Goal: Task Accomplishment & Management: Manage account settings

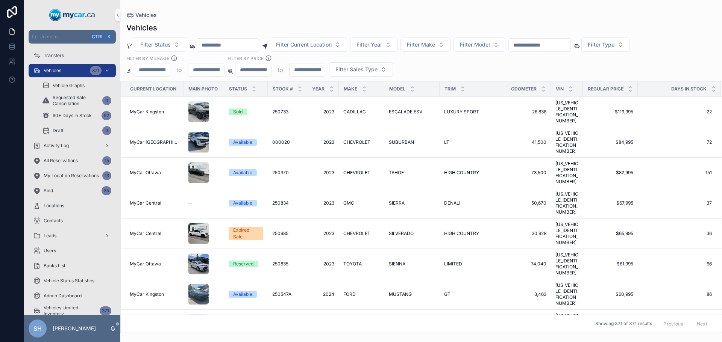
click at [491, 19] on div "Vehicles Filter Status Filter Current Location Filter Year Filter Make Filter M…" at bounding box center [420, 175] width 601 height 315
click at [64, 58] on div "Transfers" at bounding box center [72, 56] width 78 height 12
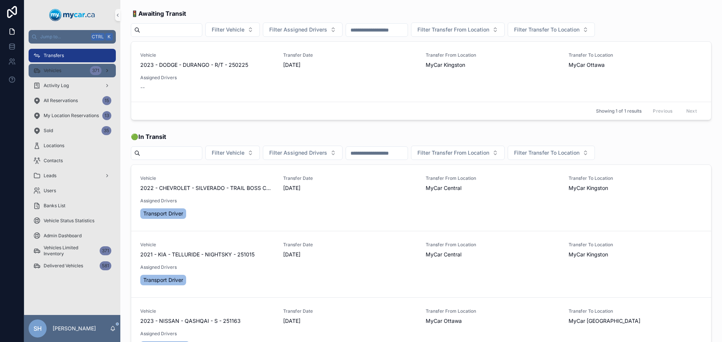
click at [64, 71] on div "Vehicles 371" at bounding box center [72, 71] width 78 height 12
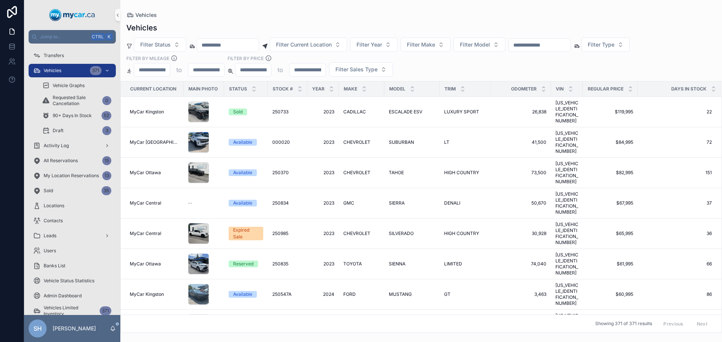
click at [553, 42] on input "scrollable content" at bounding box center [540, 45] width 62 height 11
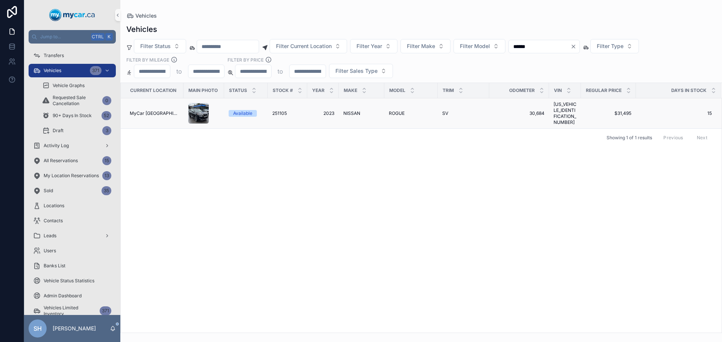
type input "******"
click at [358, 111] on div "NISSAN NISSAN" at bounding box center [361, 114] width 36 height 6
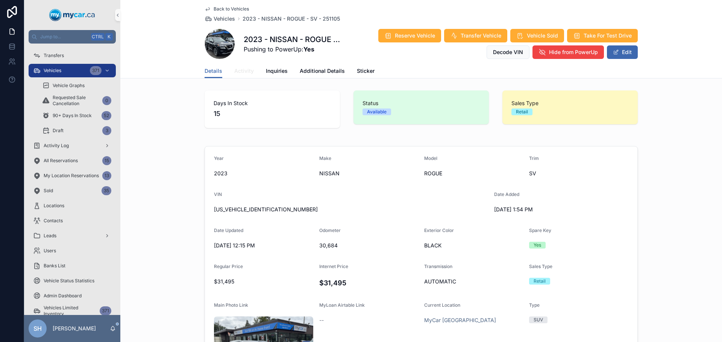
click at [246, 71] on span "Activity" at bounding box center [244, 71] width 20 height 8
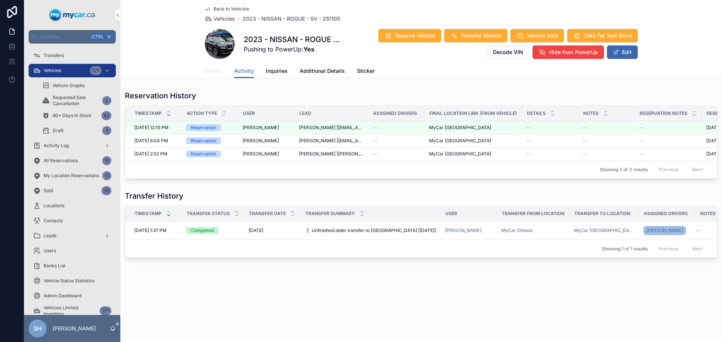
click at [213, 71] on span "Details" at bounding box center [213, 71] width 18 height 8
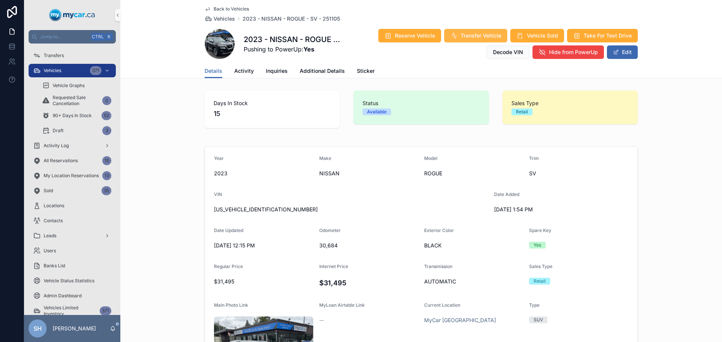
click at [476, 35] on span "Transfer Vehicle" at bounding box center [480, 36] width 41 height 8
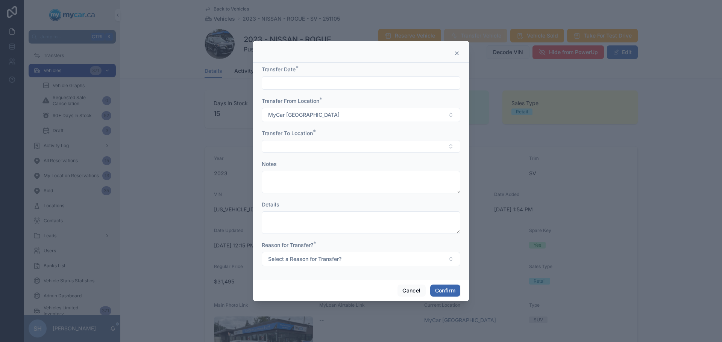
click at [457, 51] on icon at bounding box center [457, 53] width 6 height 6
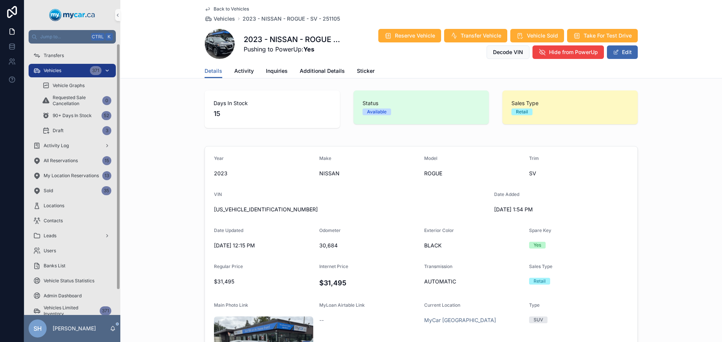
click at [49, 72] on span "Vehicles" at bounding box center [53, 71] width 18 height 6
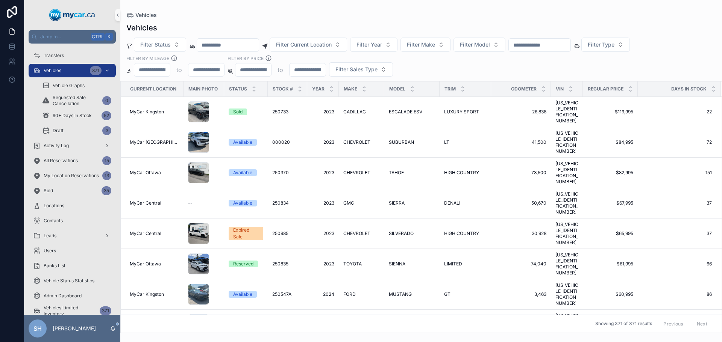
click at [541, 42] on input "scrollable content" at bounding box center [540, 45] width 62 height 11
type input "******"
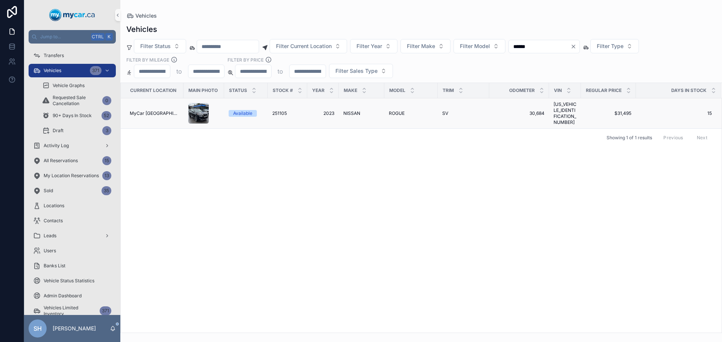
click at [339, 114] on td "NISSAN NISSAN" at bounding box center [361, 113] width 45 height 30
click at [350, 111] on span "NISSAN" at bounding box center [351, 114] width 17 height 6
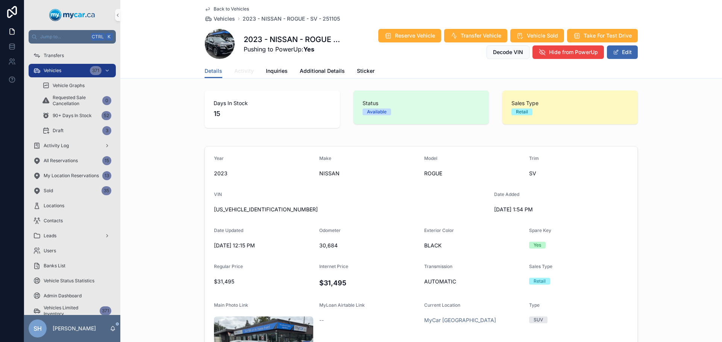
click at [235, 72] on span "Activity" at bounding box center [244, 71] width 20 height 8
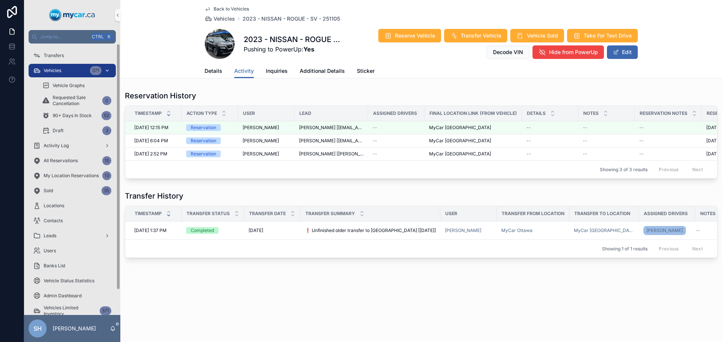
click at [68, 71] on div "Vehicles 371" at bounding box center [72, 71] width 78 height 12
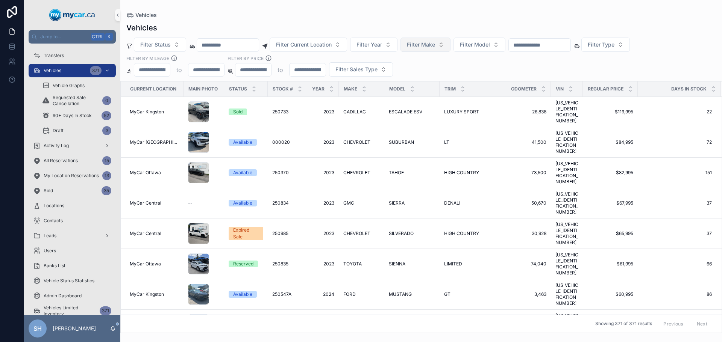
click at [435, 45] on span "Filter Make" at bounding box center [421, 45] width 28 height 8
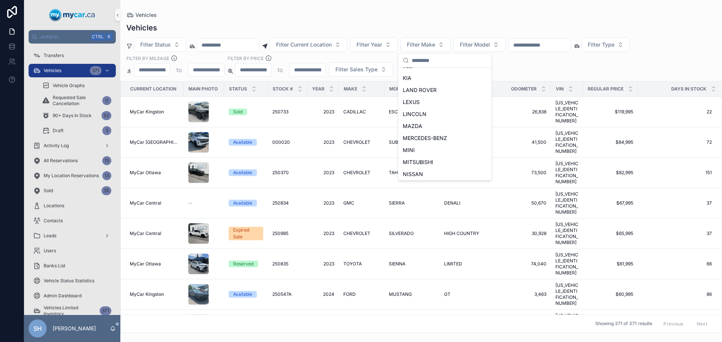
scroll to position [263, 0]
click at [407, 137] on span "NISSAN" at bounding box center [413, 137] width 20 height 8
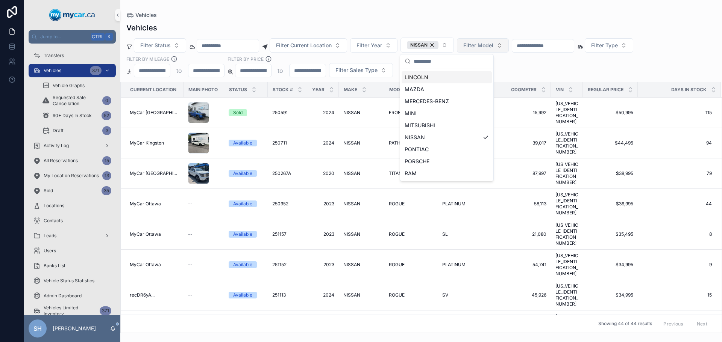
click at [493, 44] on span "Filter Model" at bounding box center [478, 46] width 30 height 8
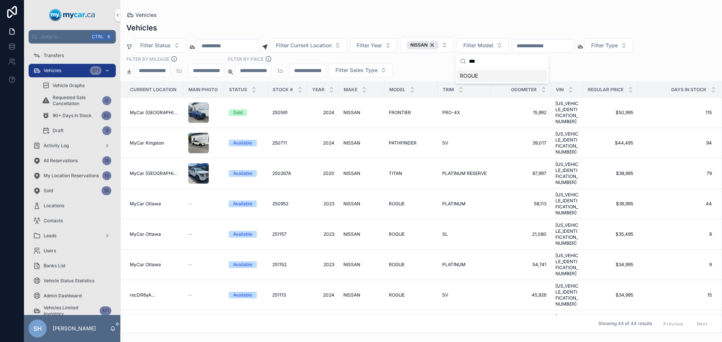
type input "***"
click at [478, 75] on div "ROGUE" at bounding box center [502, 76] width 90 height 12
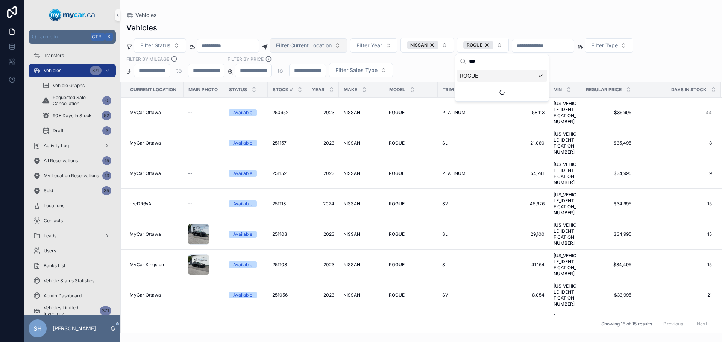
click at [320, 44] on span "Filter Current Location" at bounding box center [304, 46] width 56 height 8
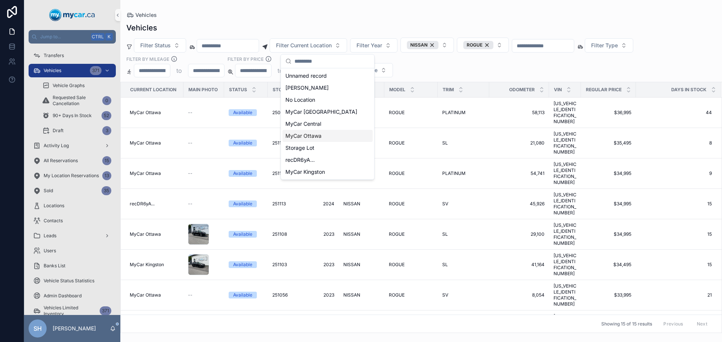
click at [319, 138] on span "MyCar Ottawa" at bounding box center [303, 136] width 36 height 8
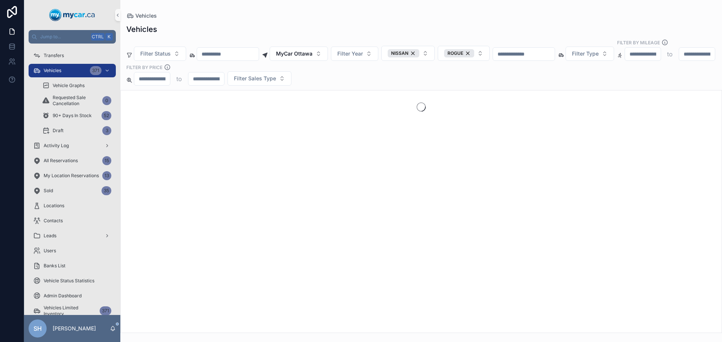
click at [360, 24] on div "Vehicles" at bounding box center [420, 29] width 589 height 11
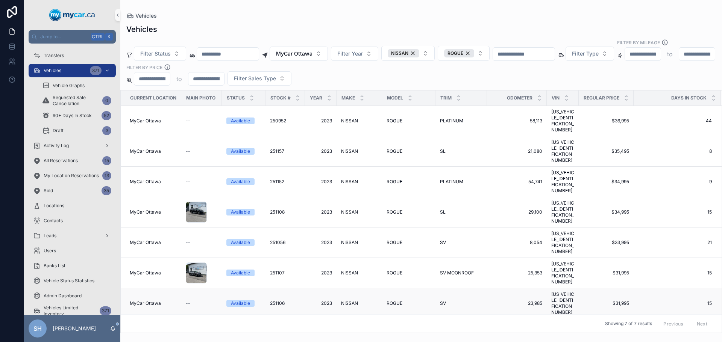
click at [397, 301] on span "ROGUE" at bounding box center [394, 304] width 16 height 6
click at [325, 240] on span "2023" at bounding box center [320, 243] width 23 height 6
click at [331, 27] on div "Vehicles" at bounding box center [420, 29] width 589 height 11
click at [239, 19] on div "Vehicles Vehicles Filter Status MyCar [GEOGRAPHIC_DATA] Filter Year NISSAN ROGU…" at bounding box center [420, 166] width 601 height 333
click at [546, 49] on input "scrollable content" at bounding box center [524, 54] width 62 height 11
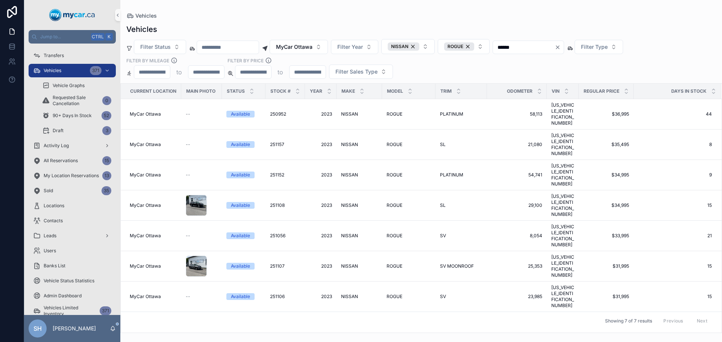
type input "******"
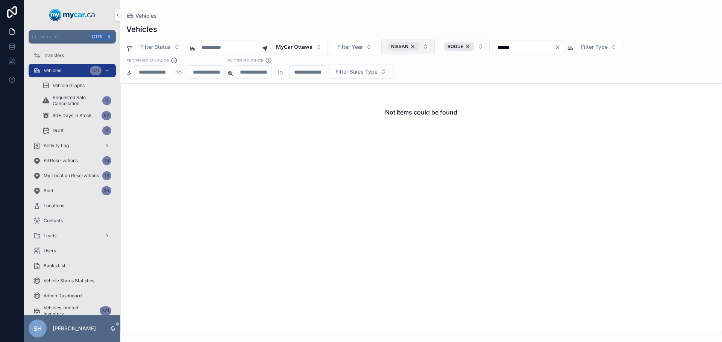
click at [419, 46] on div "NISSAN" at bounding box center [404, 46] width 32 height 8
click at [471, 46] on div "ROGUE" at bounding box center [456, 46] width 30 height 8
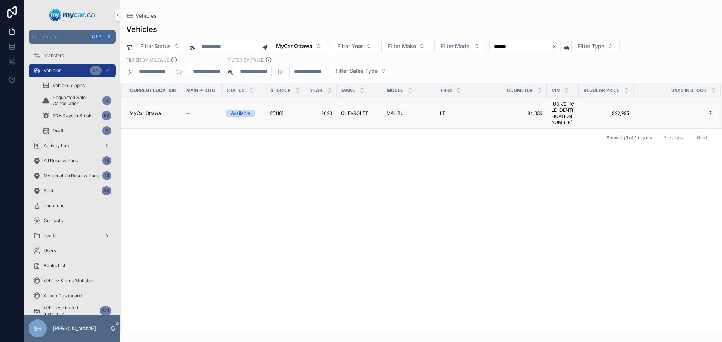
click at [357, 111] on span "CHEVROLET" at bounding box center [354, 114] width 27 height 6
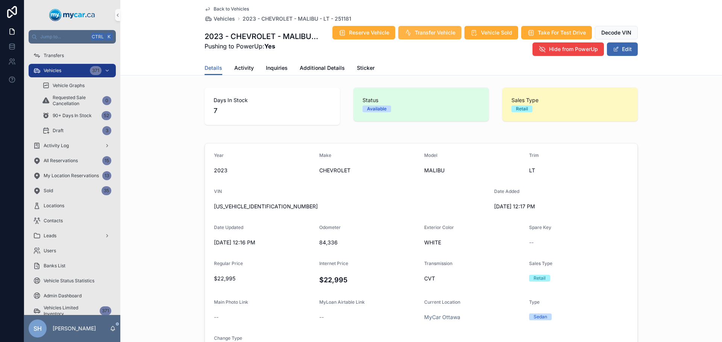
click at [435, 32] on span "Transfer Vehicle" at bounding box center [435, 33] width 41 height 8
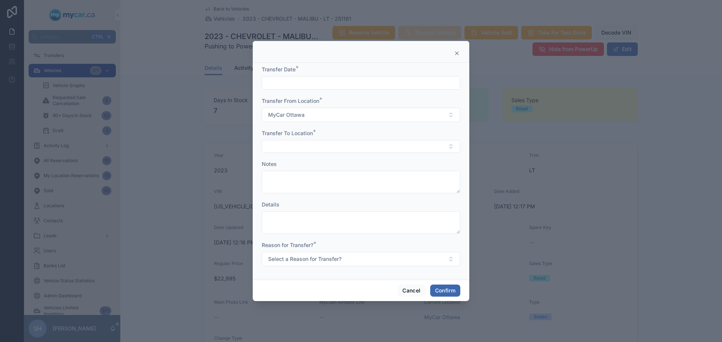
click at [288, 90] on form "Transfer Date * Transfer From Location * MyCar [GEOGRAPHIC_DATA] Transfer To Lo…" at bounding box center [361, 170] width 198 height 208
click at [291, 86] on input "text" at bounding box center [361, 83] width 198 height 11
click at [366, 103] on button "[DATE]" at bounding box center [361, 102] width 30 height 14
type input "*********"
click at [291, 150] on button "Select Button" at bounding box center [361, 146] width 198 height 13
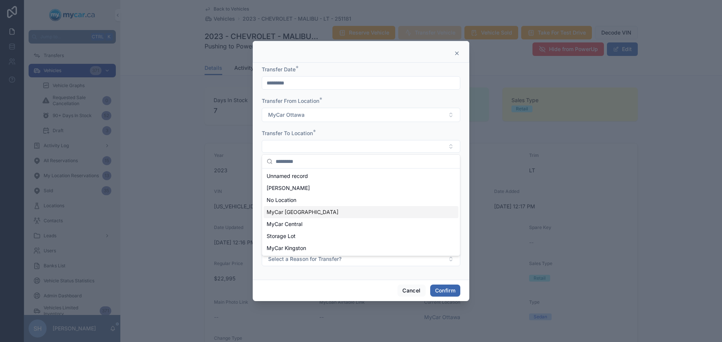
click at [300, 214] on span "MyCar [GEOGRAPHIC_DATA]" at bounding box center [302, 213] width 72 height 8
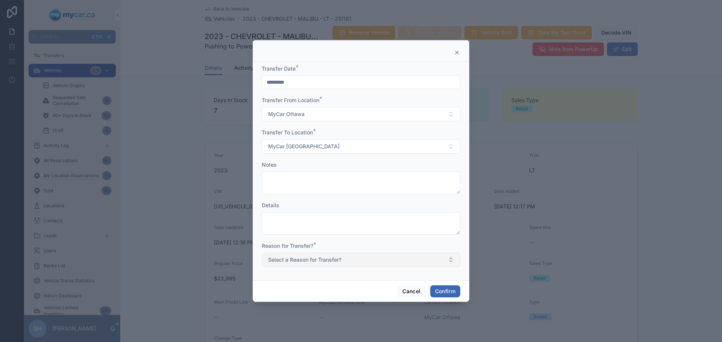
click at [318, 261] on span "Select a Reason for Transfer?" at bounding box center [304, 260] width 73 height 8
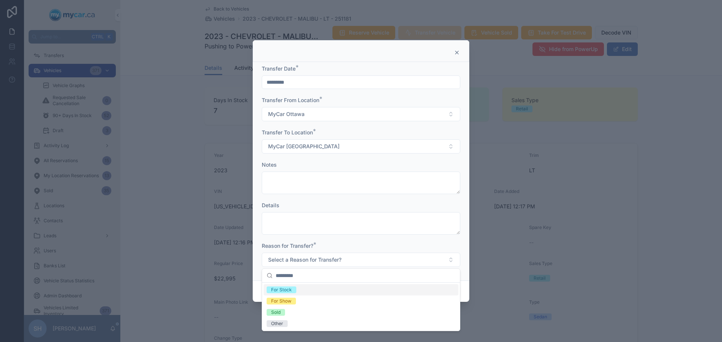
click at [288, 288] on div "For Stock" at bounding box center [281, 290] width 21 height 7
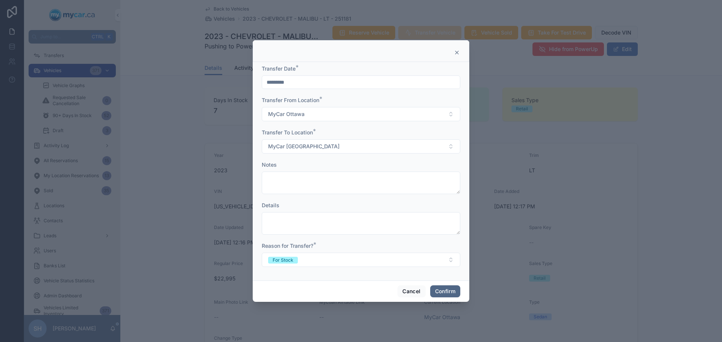
click at [444, 289] on button "Confirm" at bounding box center [445, 292] width 30 height 12
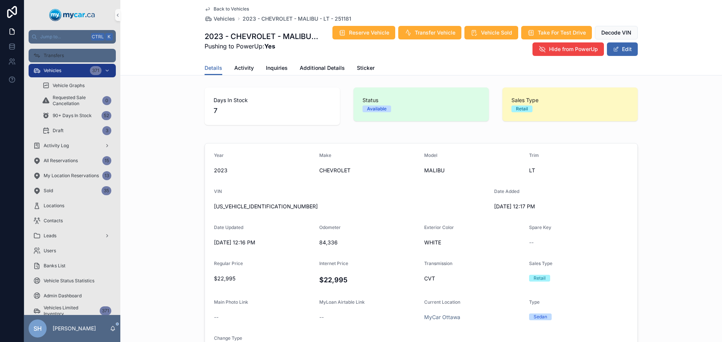
click at [85, 58] on div "Transfers" at bounding box center [72, 56] width 78 height 12
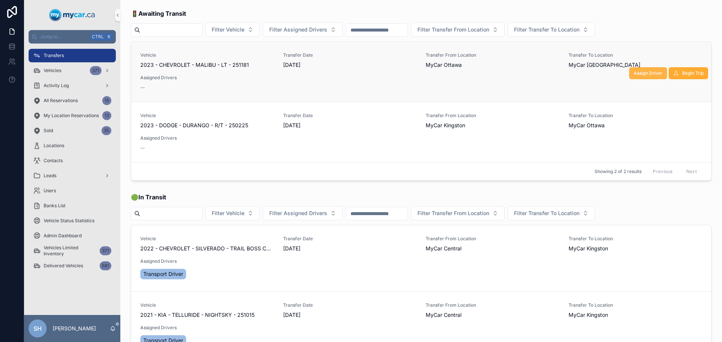
click at [646, 71] on span "Assign Driver" at bounding box center [647, 73] width 29 height 6
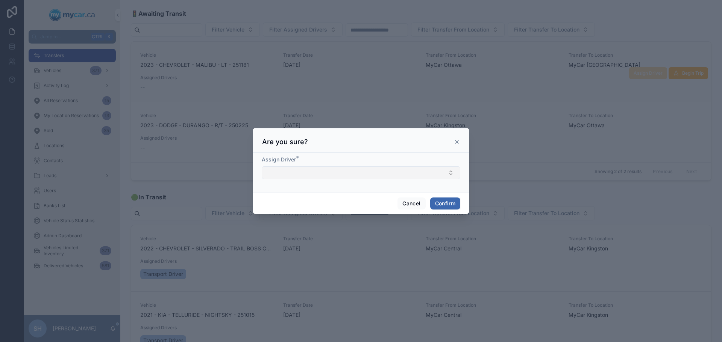
click at [311, 170] on button "Select Button" at bounding box center [361, 173] width 198 height 13
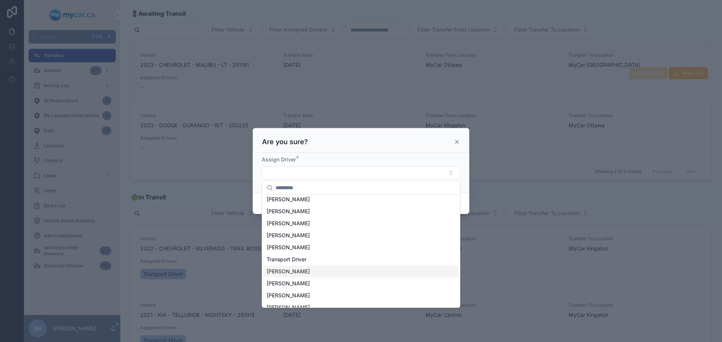
scroll to position [23, 0]
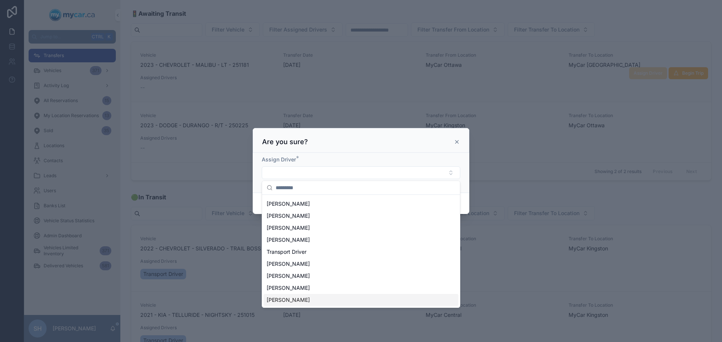
click at [280, 301] on span "[PERSON_NAME]" at bounding box center [287, 301] width 43 height 8
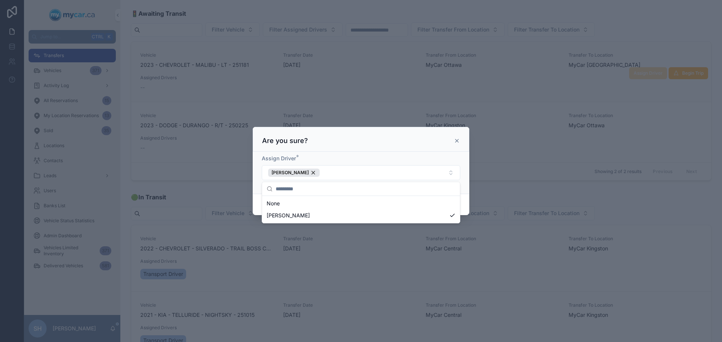
scroll to position [0, 0]
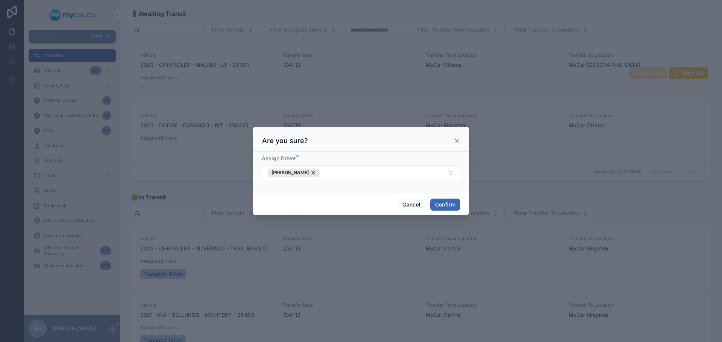
click at [483, 145] on div at bounding box center [361, 171] width 722 height 342
click at [448, 205] on button "Confirm" at bounding box center [445, 205] width 30 height 12
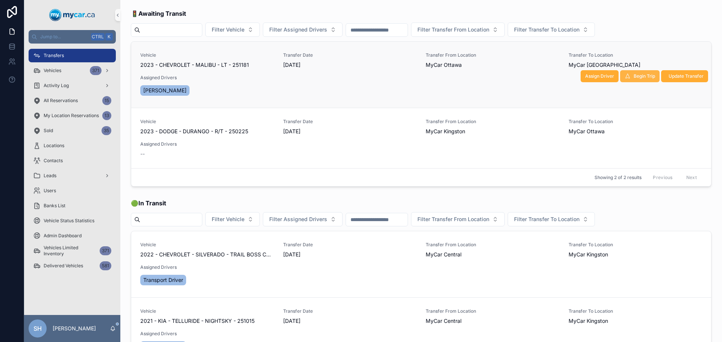
click at [645, 75] on span "Begin Trip" at bounding box center [643, 76] width 21 height 6
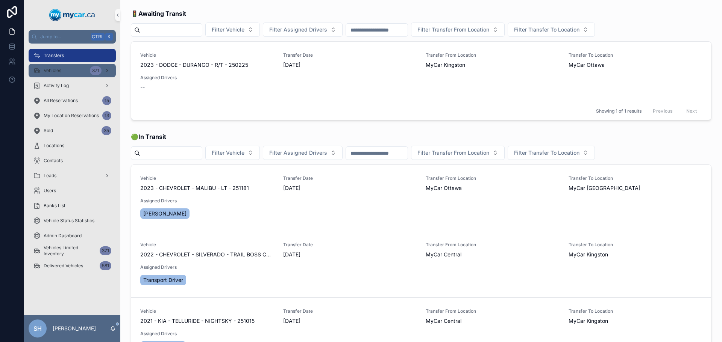
click at [56, 70] on span "Vehicles" at bounding box center [53, 71] width 18 height 6
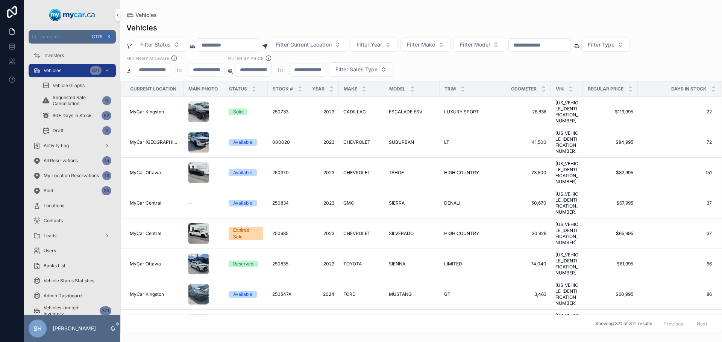
click at [543, 46] on input "scrollable content" at bounding box center [540, 45] width 62 height 11
type input "******"
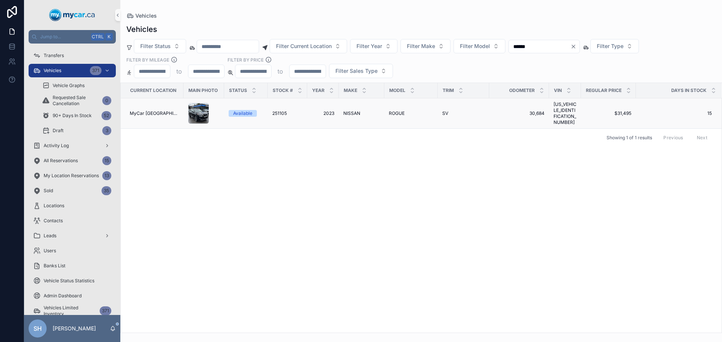
click at [391, 118] on td "ROGUE ROGUE" at bounding box center [410, 113] width 53 height 30
click at [392, 112] on span "ROGUE" at bounding box center [397, 114] width 16 height 6
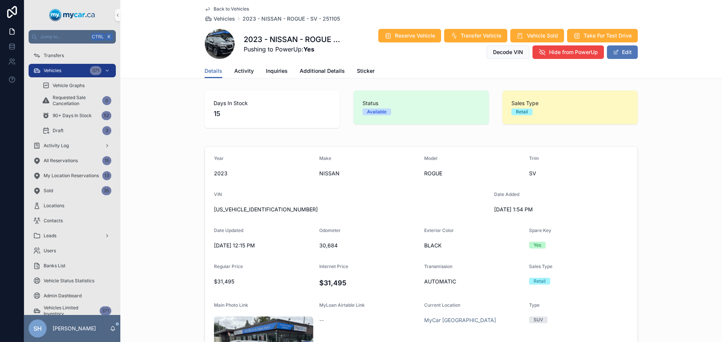
click at [625, 53] on button "Edit" at bounding box center [622, 52] width 31 height 14
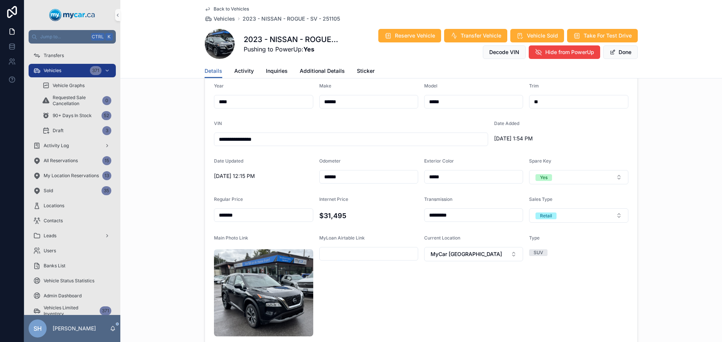
scroll to position [75, 0]
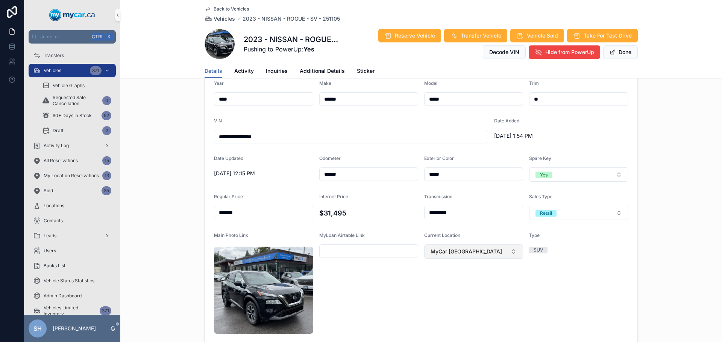
click at [450, 253] on span "MyCar [GEOGRAPHIC_DATA]" at bounding box center [465, 252] width 71 height 8
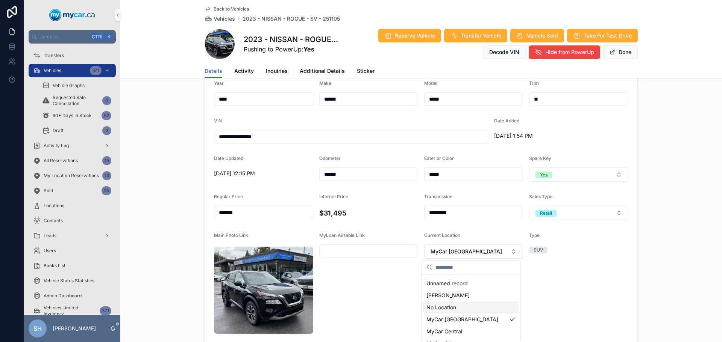
scroll to position [150, 0]
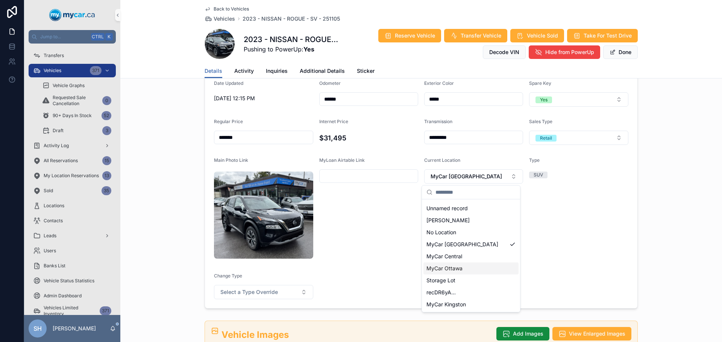
click at [460, 269] on span "MyCar Ottawa" at bounding box center [444, 269] width 36 height 8
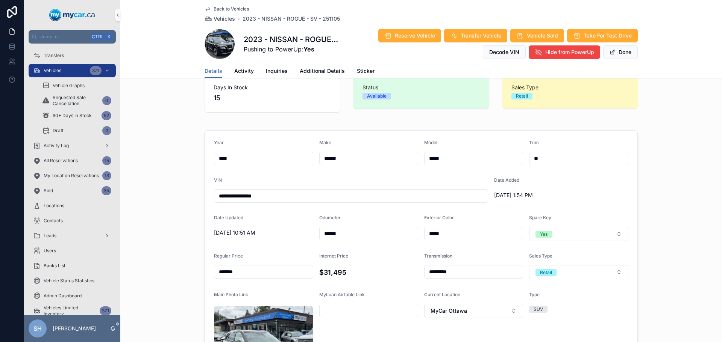
scroll to position [0, 0]
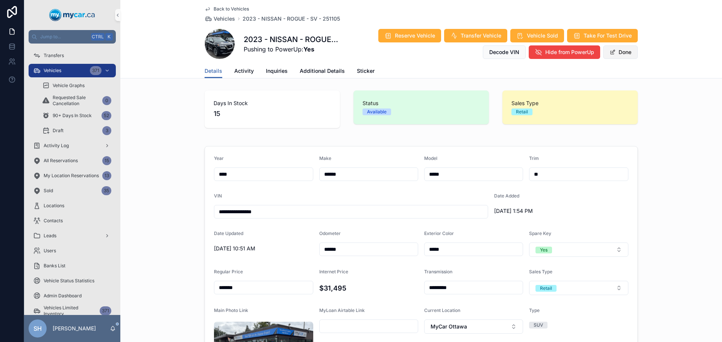
click at [615, 49] on button "Done" at bounding box center [620, 52] width 35 height 14
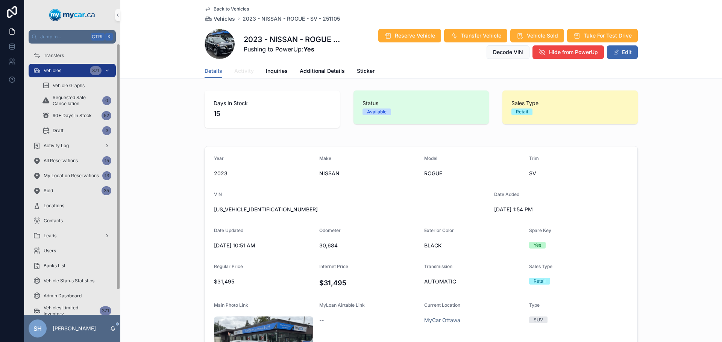
click at [241, 72] on span "Activity" at bounding box center [244, 71] width 20 height 8
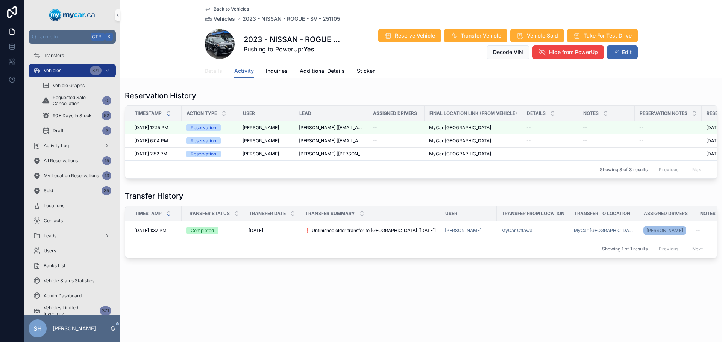
click at [208, 70] on span "Details" at bounding box center [213, 71] width 18 height 8
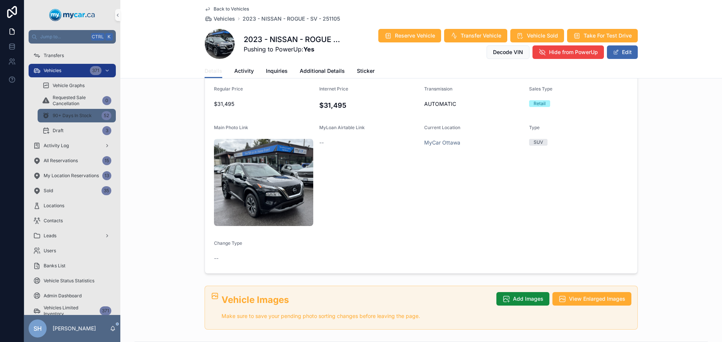
scroll to position [113, 0]
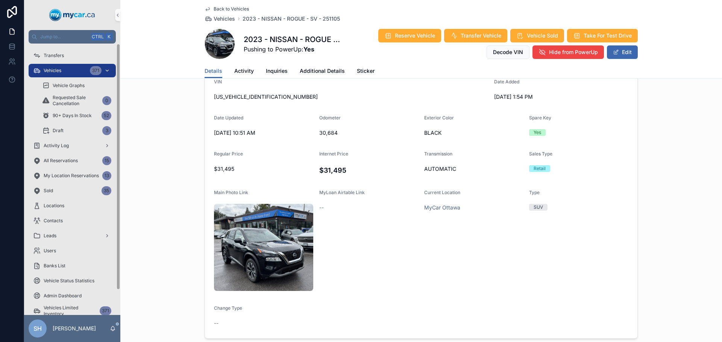
click at [67, 72] on div "Vehicles 371" at bounding box center [72, 71] width 78 height 12
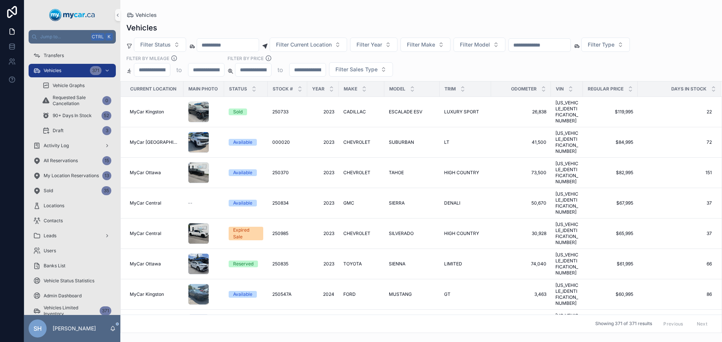
click at [304, 28] on div "Vehicles" at bounding box center [420, 28] width 589 height 11
click at [303, 46] on span "Filter Current Location" at bounding box center [304, 45] width 56 height 8
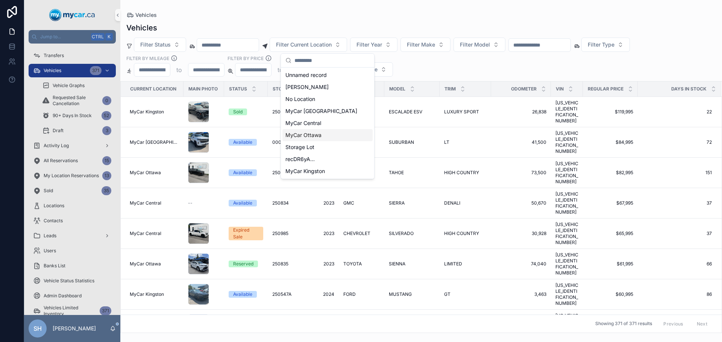
drag, startPoint x: 317, startPoint y: 135, endPoint x: 329, endPoint y: 122, distance: 17.3
click at [317, 135] on span "MyCar Ottawa" at bounding box center [303, 136] width 36 height 8
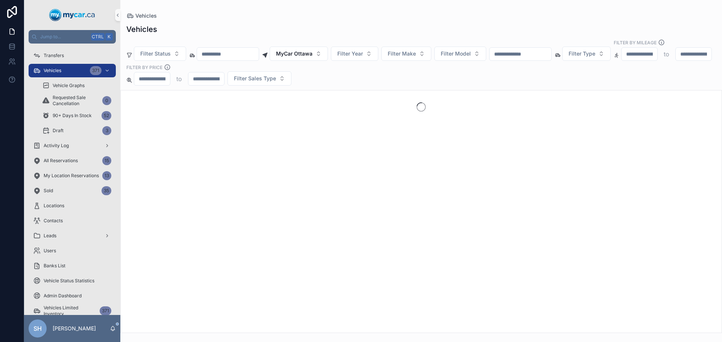
click at [525, 49] on input "scrollable content" at bounding box center [520, 54] width 62 height 11
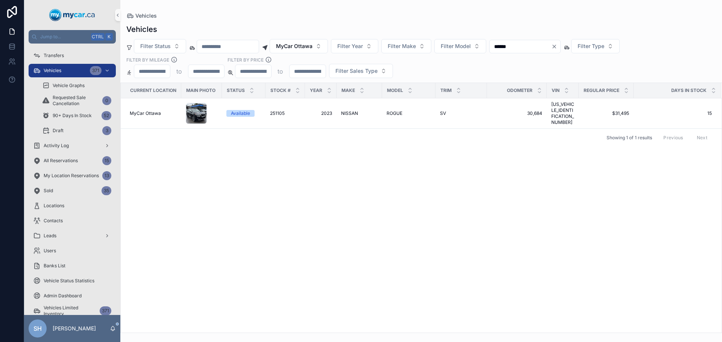
type input "******"
click at [359, 159] on div "Current Location Main Photo Status Stock # Year Make Model Trim Odometer VIN Re…" at bounding box center [421, 208] width 601 height 250
click at [65, 71] on div "Vehicles 371" at bounding box center [72, 71] width 78 height 12
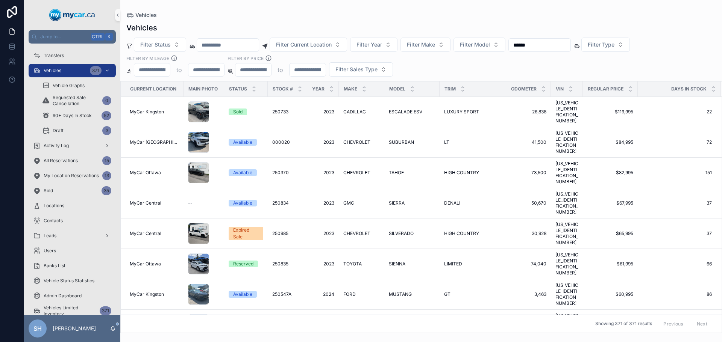
click at [361, 20] on div "Vehicles Filter Status Filter Current Location Filter Year Filter Make Filter M…" at bounding box center [420, 175] width 601 height 315
click at [68, 55] on div "Transfers" at bounding box center [72, 56] width 78 height 12
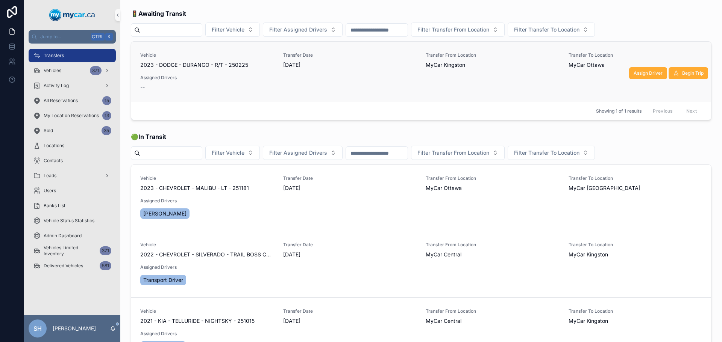
drag, startPoint x: 203, startPoint y: 62, endPoint x: 362, endPoint y: 82, distance: 160.2
click at [362, 82] on div "Vehicle 2023 - DODGE - [GEOGRAPHIC_DATA] - R/T - 250225 Transfer Date [DATE] Tr…" at bounding box center [421, 71] width 562 height 39
click at [640, 74] on span "Assign Driver" at bounding box center [647, 73] width 29 height 6
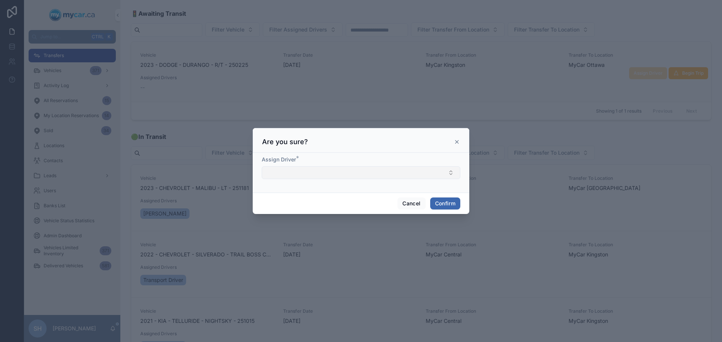
click at [304, 173] on button "Select Button" at bounding box center [361, 173] width 198 height 13
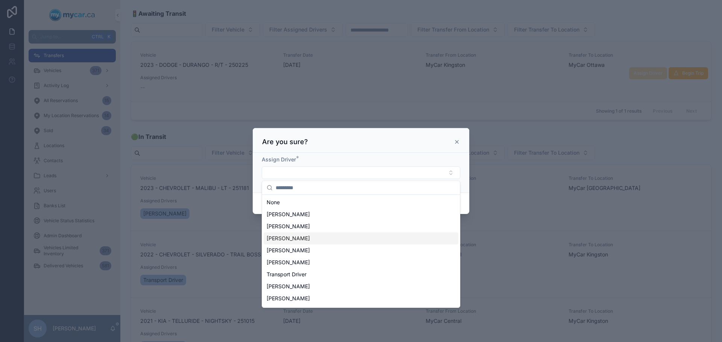
click at [284, 240] on span "[PERSON_NAME]" at bounding box center [287, 239] width 43 height 8
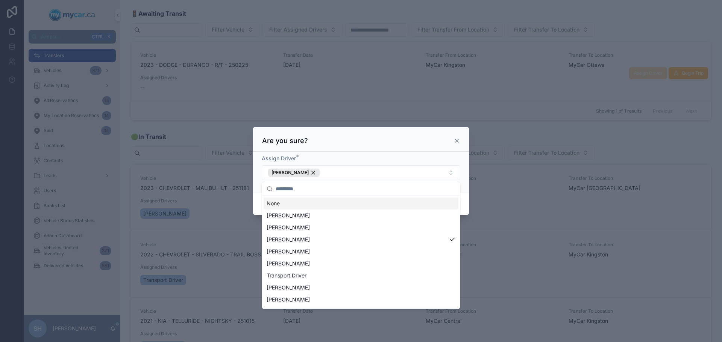
click at [538, 174] on div at bounding box center [361, 171] width 722 height 342
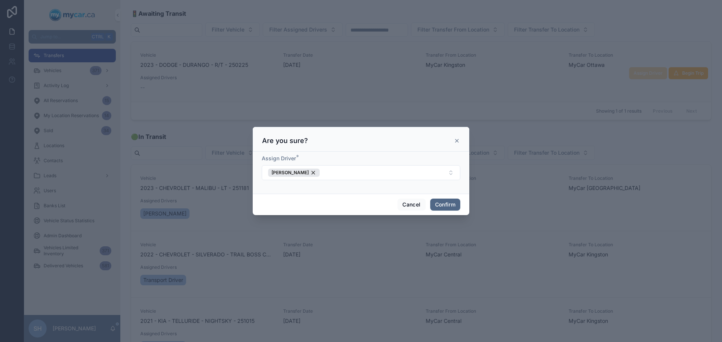
click at [444, 203] on button "Confirm" at bounding box center [445, 205] width 30 height 12
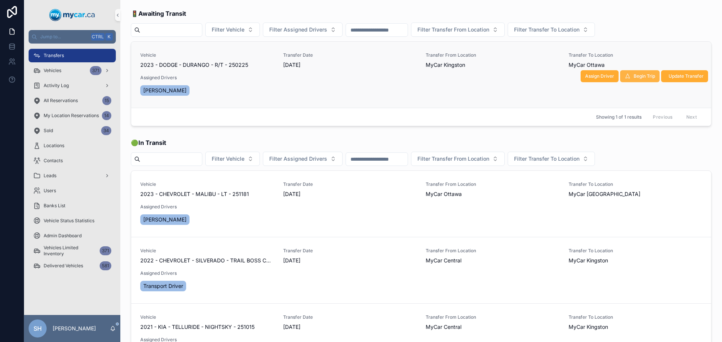
click at [638, 77] on span "Begin Trip" at bounding box center [643, 76] width 21 height 6
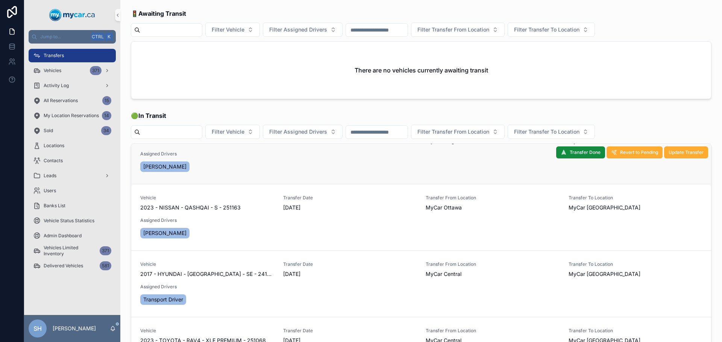
scroll to position [188, 0]
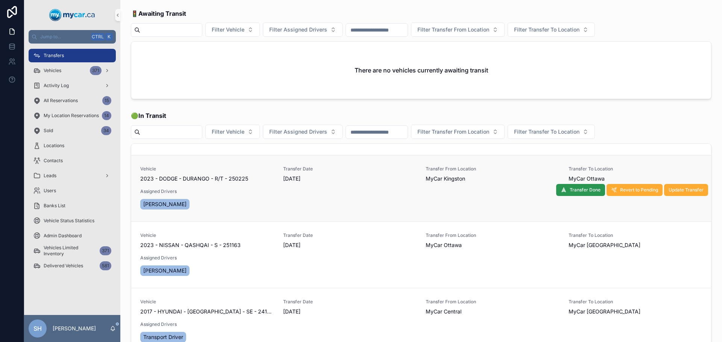
click at [569, 189] on span "Transfer Done" at bounding box center [584, 190] width 31 height 6
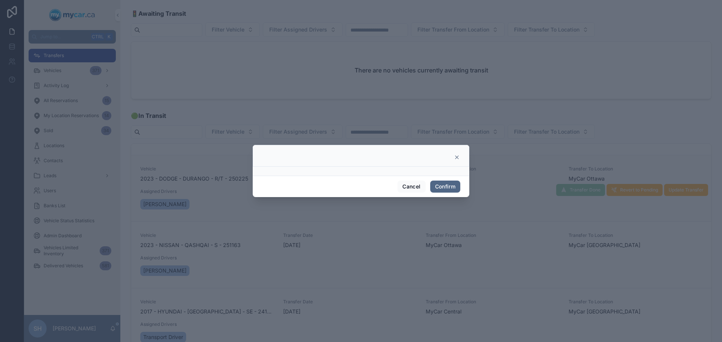
click at [442, 189] on button "Confirm" at bounding box center [445, 187] width 30 height 12
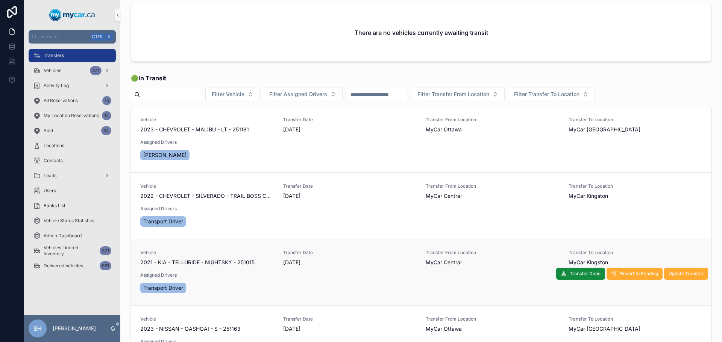
scroll to position [0, 0]
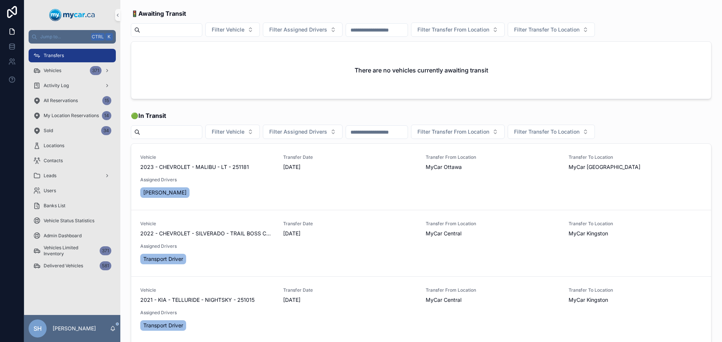
click at [64, 55] on span "Transfers" at bounding box center [54, 56] width 20 height 6
click at [72, 54] on div "Transfers" at bounding box center [72, 56] width 78 height 12
drag, startPoint x: 59, startPoint y: 70, endPoint x: 103, endPoint y: 68, distance: 44.4
click at [59, 70] on span "Vehicles" at bounding box center [53, 71] width 18 height 6
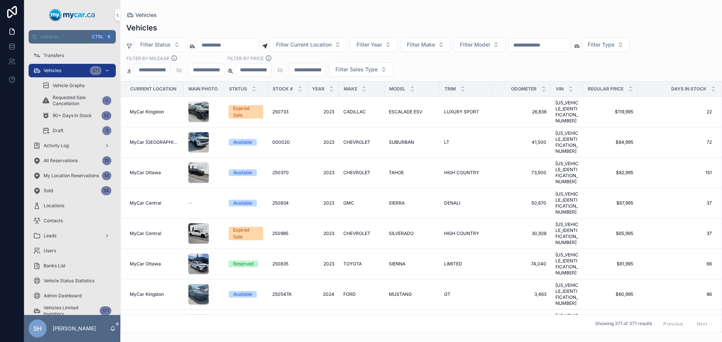
click at [554, 42] on input "scrollable content" at bounding box center [540, 45] width 62 height 11
type input "******"
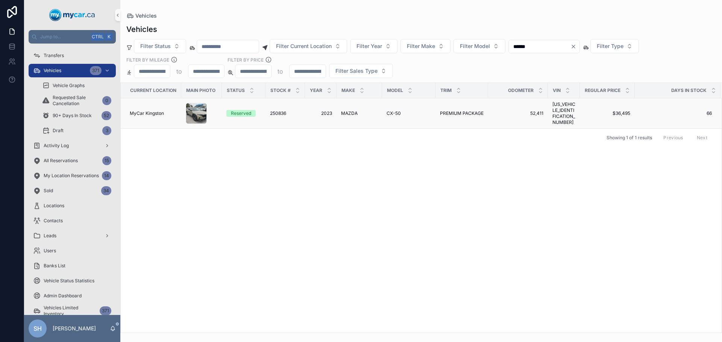
click at [460, 112] on span "PREMIUM PACKAGE" at bounding box center [462, 114] width 44 height 6
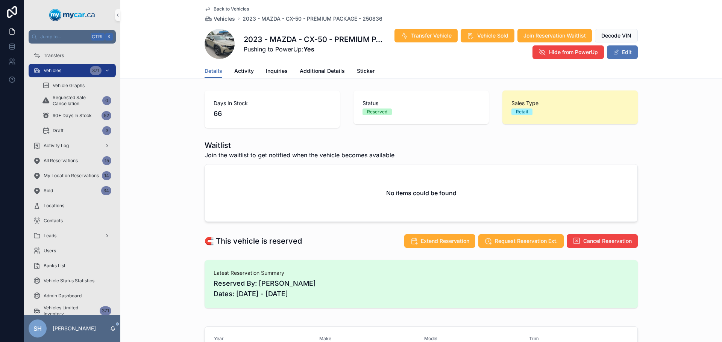
click at [620, 53] on button "Edit" at bounding box center [622, 52] width 31 height 14
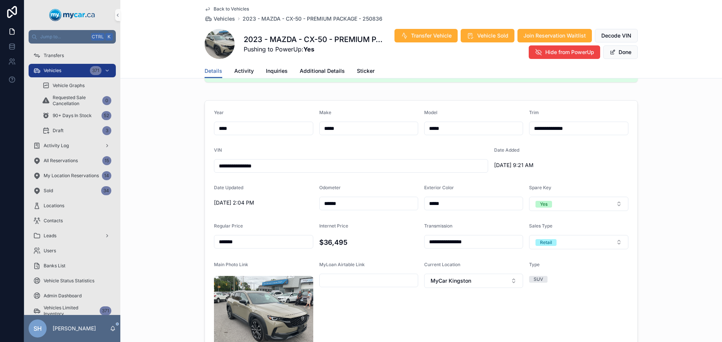
scroll to position [263, 0]
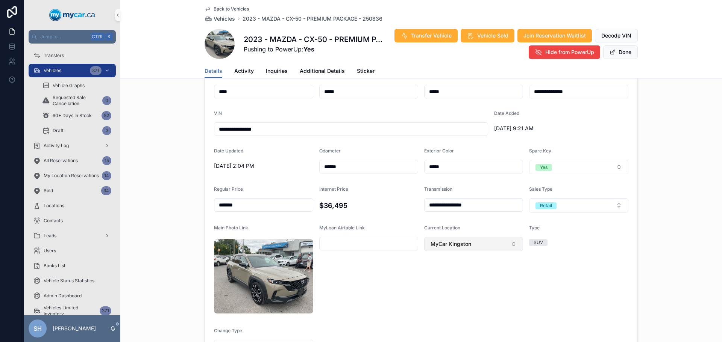
click at [461, 244] on span "MyCar Kingston" at bounding box center [450, 245] width 41 height 8
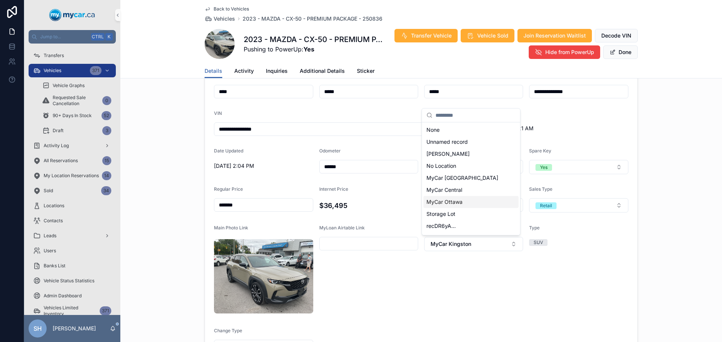
click at [442, 204] on span "MyCar Ottawa" at bounding box center [444, 202] width 36 height 8
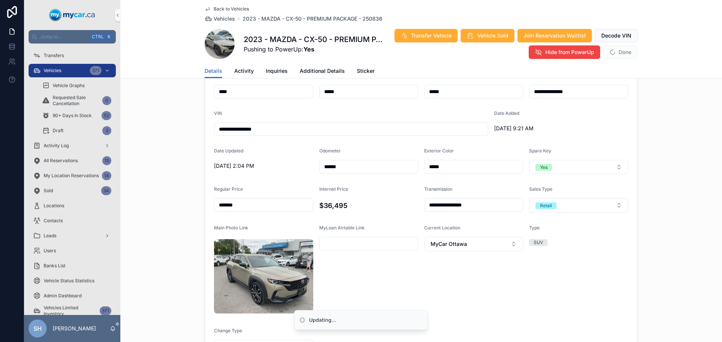
click at [678, 139] on div "**********" at bounding box center [420, 214] width 601 height 306
click at [621, 50] on button "Done" at bounding box center [620, 52] width 35 height 14
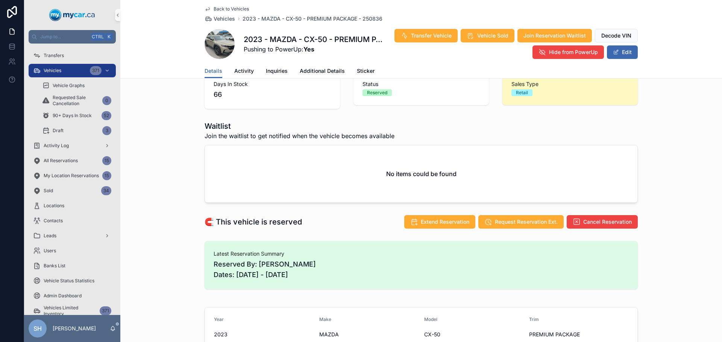
scroll to position [0, 0]
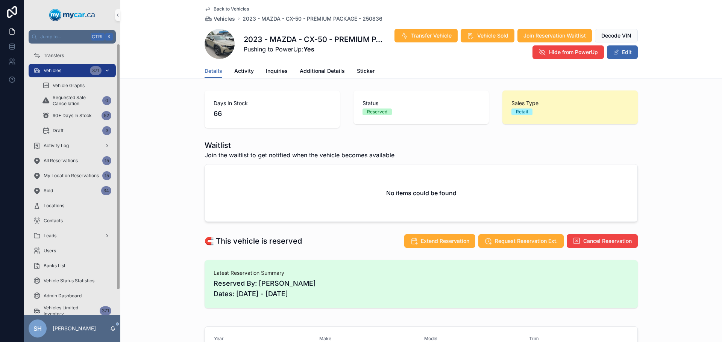
click at [64, 69] on div "Vehicles 371" at bounding box center [72, 71] width 78 height 12
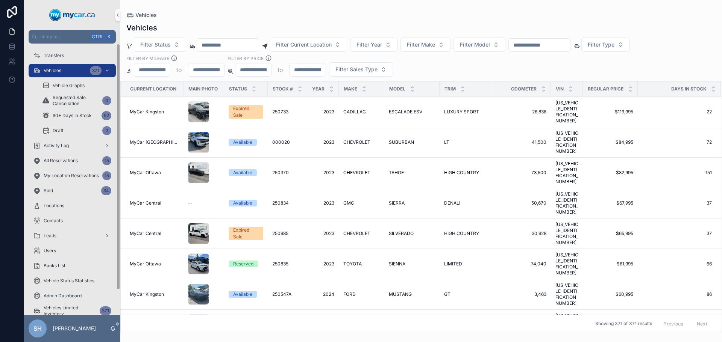
drag, startPoint x: 57, startPoint y: 72, endPoint x: 132, endPoint y: 58, distance: 76.1
click at [57, 71] on span "Vehicles" at bounding box center [53, 71] width 18 height 6
click at [551, 42] on input "scrollable content" at bounding box center [540, 45] width 62 height 11
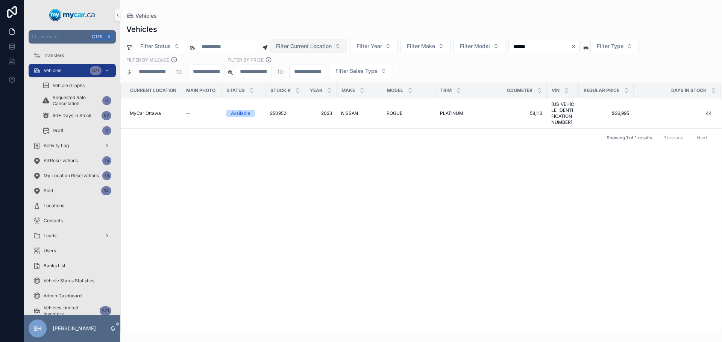
type input "******"
click at [315, 51] on button "Filter Current Location" at bounding box center [307, 46] width 77 height 14
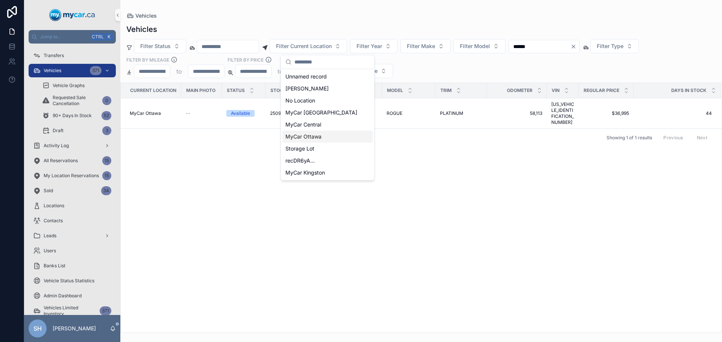
click at [309, 138] on span "MyCar Ottawa" at bounding box center [303, 137] width 36 height 8
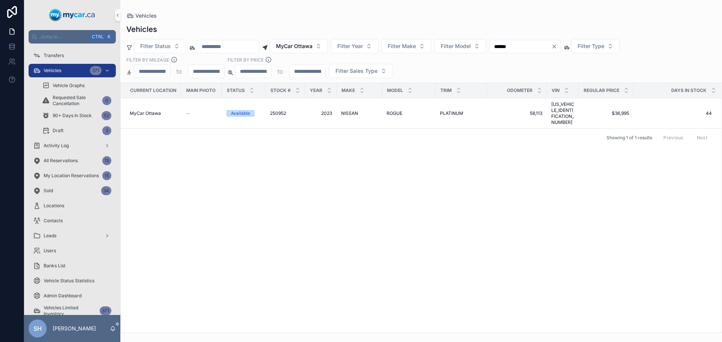
click at [277, 12] on div "Vehicles" at bounding box center [420, 16] width 589 height 8
click at [155, 48] on span "Filter Status" at bounding box center [155, 46] width 30 height 8
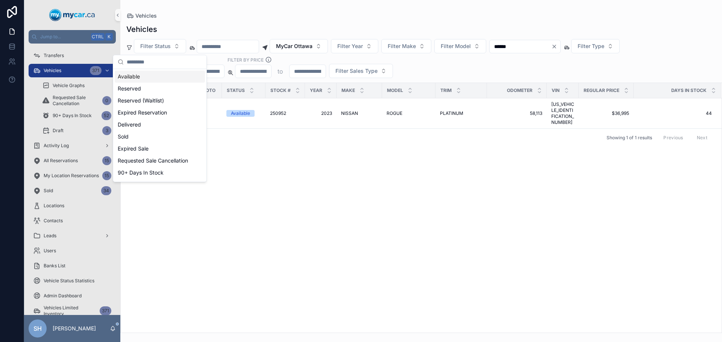
click at [136, 78] on div "Available" at bounding box center [160, 77] width 90 height 12
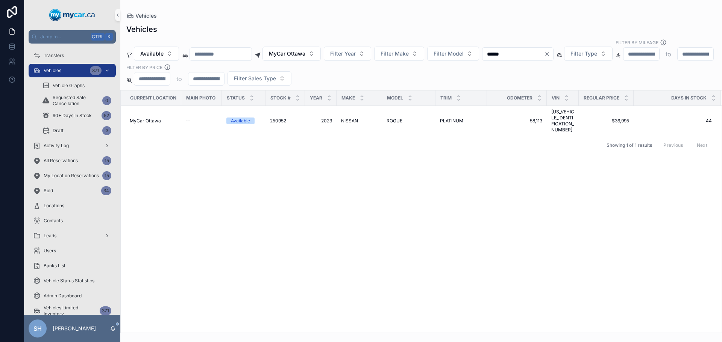
click at [223, 3] on div "Vehicles Vehicles Available MyCar [GEOGRAPHIC_DATA] Filter Year Filter Make Fil…" at bounding box center [420, 166] width 601 height 333
click at [291, 77] on button "Filter Sales Type" at bounding box center [259, 78] width 64 height 14
click at [322, 114] on div "Retail" at bounding box center [360, 113] width 90 height 12
click at [550, 51] on icon "Clear" at bounding box center [547, 54] width 6 height 6
click at [427, 29] on div "Vehicles" at bounding box center [420, 29] width 589 height 11
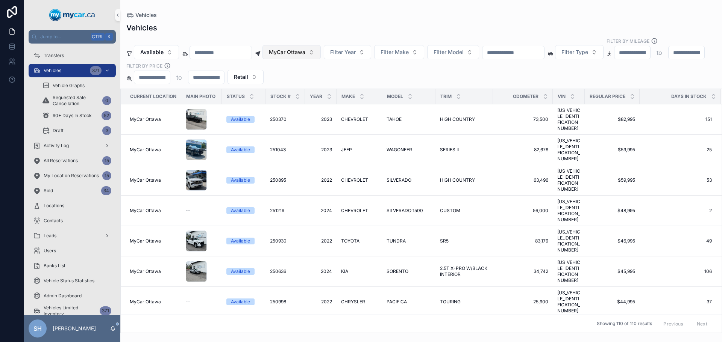
click at [297, 48] on span "MyCar Ottawa" at bounding box center [287, 52] width 36 height 8
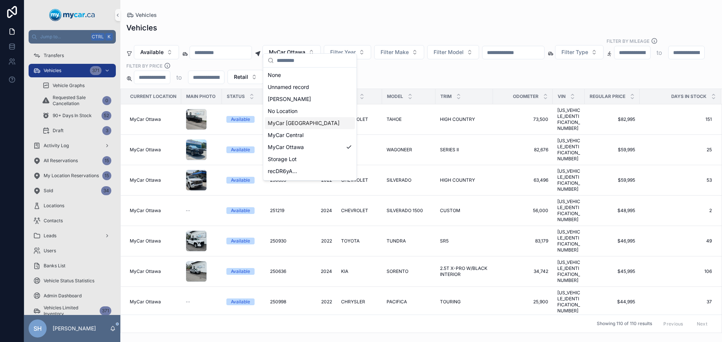
click at [307, 123] on span "MyCar [GEOGRAPHIC_DATA]" at bounding box center [304, 124] width 72 height 8
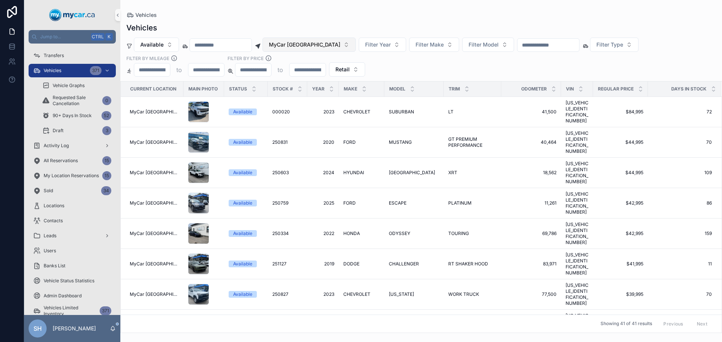
click at [307, 48] on button "MyCar [GEOGRAPHIC_DATA]" at bounding box center [308, 45] width 93 height 14
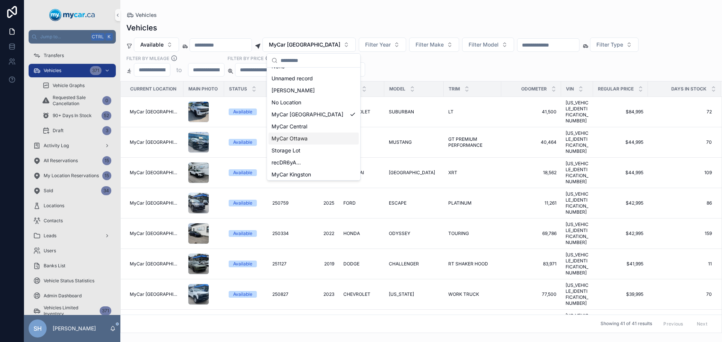
scroll to position [11, 0]
click at [283, 175] on span "MyCar Kingston" at bounding box center [290, 173] width 39 height 8
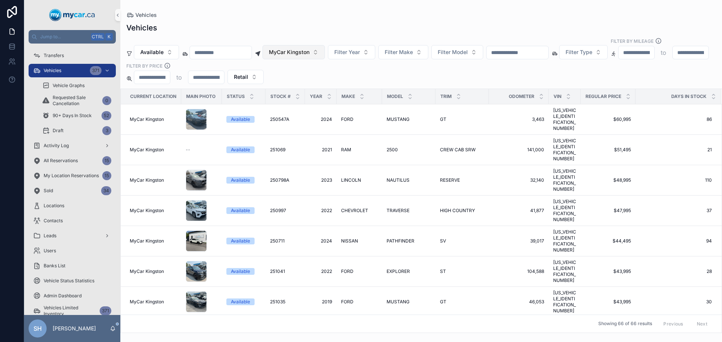
click at [302, 48] on span "MyCar Kingston" at bounding box center [289, 52] width 41 height 8
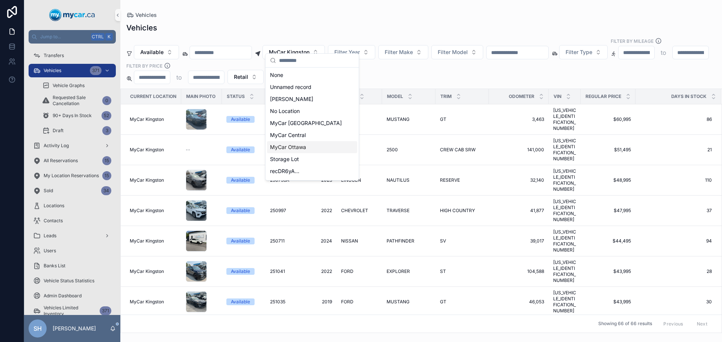
click at [294, 149] on span "MyCar Ottawa" at bounding box center [288, 148] width 36 height 8
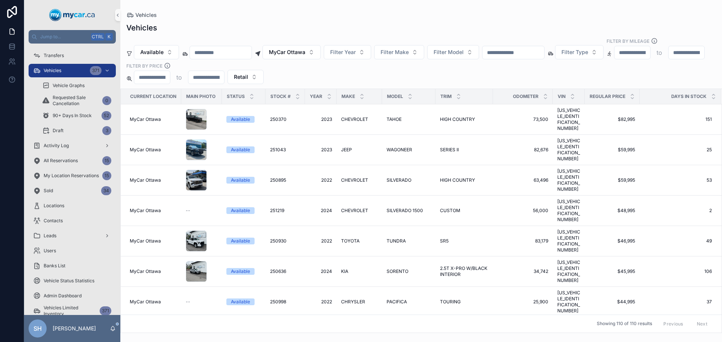
click at [325, 5] on div "Vehicles Vehicles Available MyCar [GEOGRAPHIC_DATA] Filter Year Filter Make Fil…" at bounding box center [420, 166] width 601 height 333
click at [711, 96] on icon "scrollable content" at bounding box center [713, 98] width 5 height 5
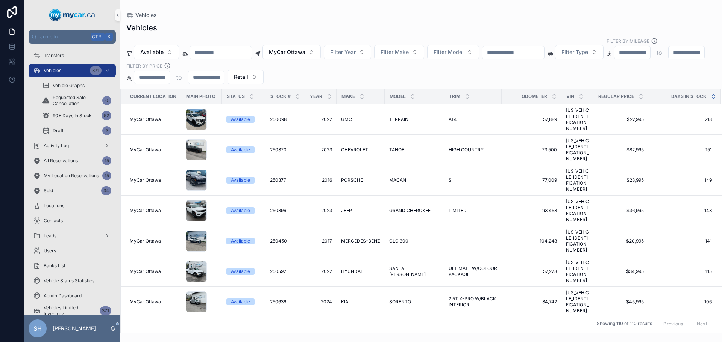
click at [711, 92] on icon "scrollable content" at bounding box center [713, 94] width 5 height 5
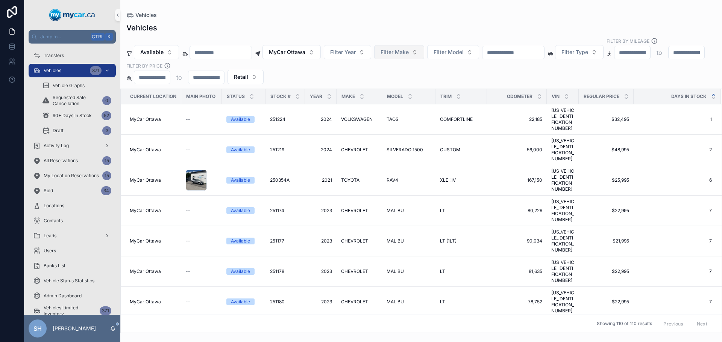
click at [409, 48] on span "Filter Make" at bounding box center [394, 52] width 28 height 8
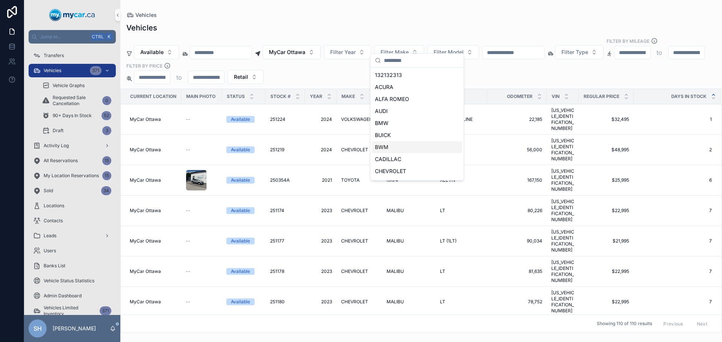
scroll to position [38, 0]
click at [397, 136] on span "CHEVROLET" at bounding box center [390, 134] width 31 height 8
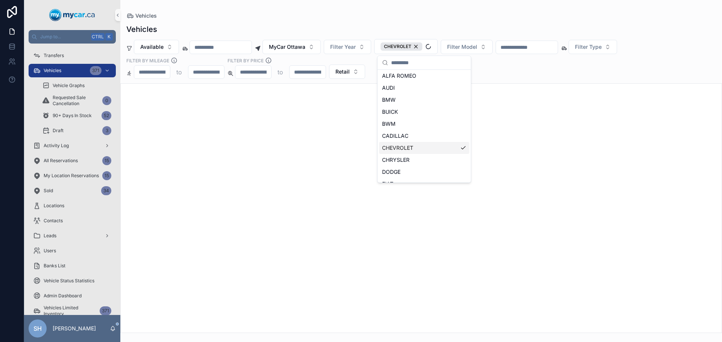
scroll to position [50, 0]
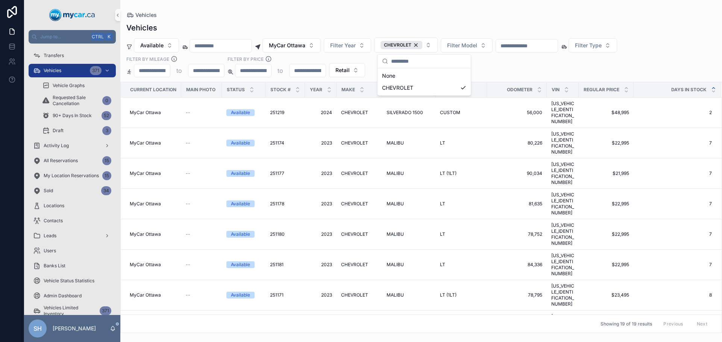
click at [432, 24] on div "Vehicles" at bounding box center [420, 28] width 589 height 11
click at [477, 44] on span "Filter Model" at bounding box center [462, 46] width 30 height 8
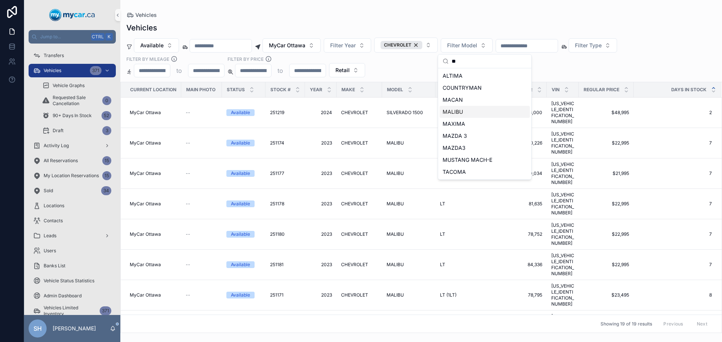
type input "**"
click at [462, 112] on span "MALIBU" at bounding box center [452, 112] width 20 height 8
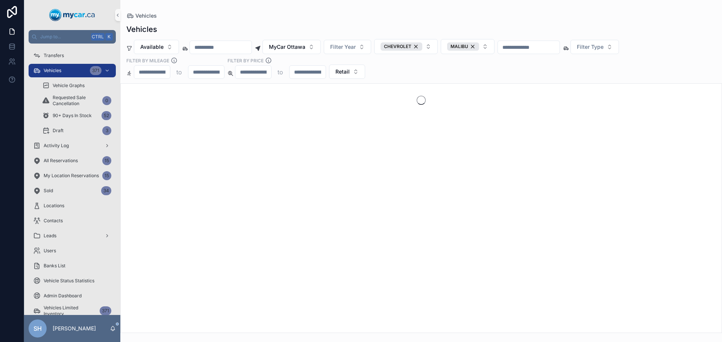
click at [437, 21] on div "Vehicles Available MyCar Ottawa Filter Year CHEVROLET MALIBU Filter Type Filter…" at bounding box center [420, 177] width 601 height 314
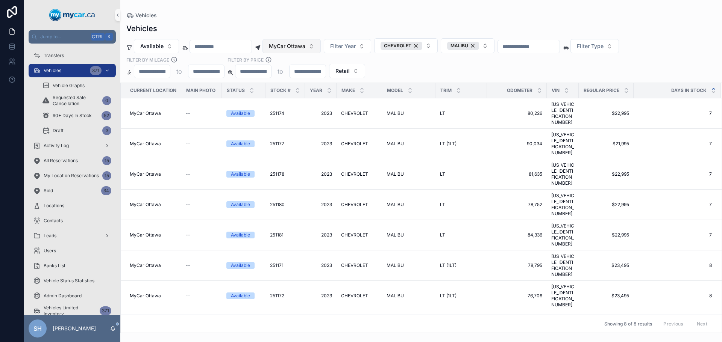
click at [297, 46] on span "MyCar Ottawa" at bounding box center [287, 46] width 36 height 8
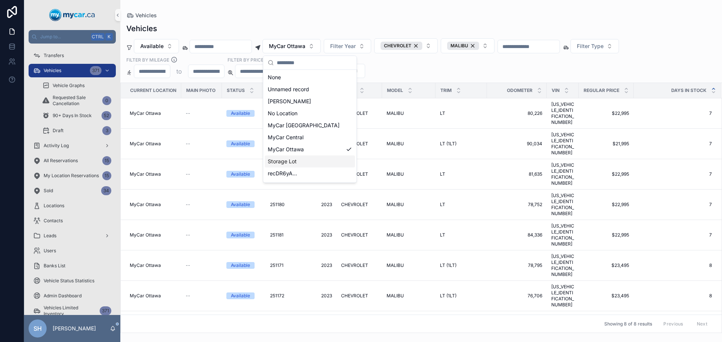
scroll to position [11, 0]
click at [292, 177] on span "MyCar Kingston" at bounding box center [287, 175] width 39 height 8
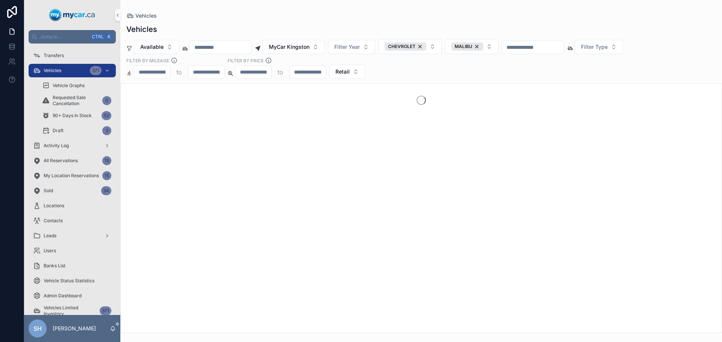
click at [318, 11] on div "Vehicles Vehicles Available MyCar Kingston Filter Year CHEVROLET MALIBU Filter …" at bounding box center [420, 166] width 601 height 333
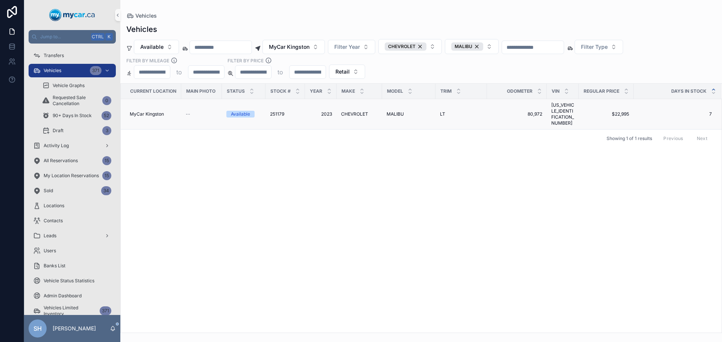
click at [363, 111] on span "CHEVROLET" at bounding box center [354, 114] width 27 height 6
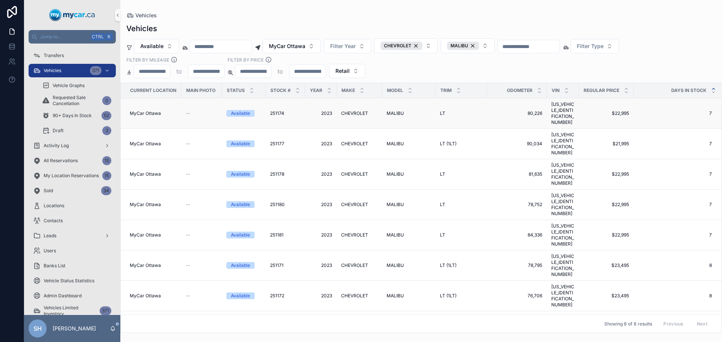
click at [351, 114] on span "CHEVROLET" at bounding box center [354, 114] width 27 height 6
click at [398, 131] on td "MALIBU MALIBU" at bounding box center [408, 144] width 53 height 30
click at [395, 141] on span "MALIBU" at bounding box center [394, 144] width 17 height 6
click at [394, 171] on span "MALIBU" at bounding box center [394, 174] width 17 height 6
click at [399, 202] on span "MALIBU" at bounding box center [394, 205] width 17 height 6
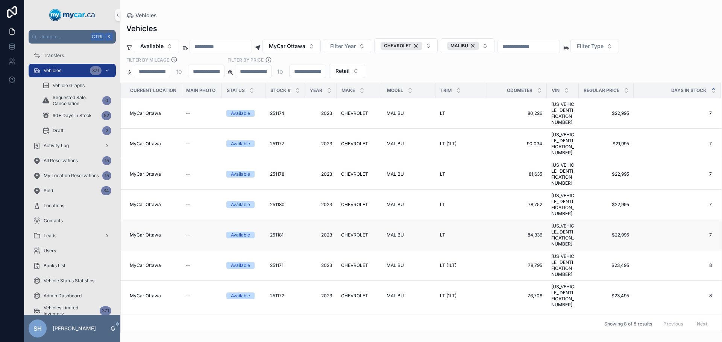
click at [402, 220] on td "MALIBU MALIBU" at bounding box center [408, 235] width 53 height 30
click at [400, 232] on span "MALIBU" at bounding box center [394, 235] width 17 height 6
click at [394, 263] on span "MALIBU" at bounding box center [394, 266] width 17 height 6
click at [390, 141] on span "MALIBU" at bounding box center [394, 144] width 17 height 6
click at [401, 293] on span "MALIBU" at bounding box center [394, 296] width 17 height 6
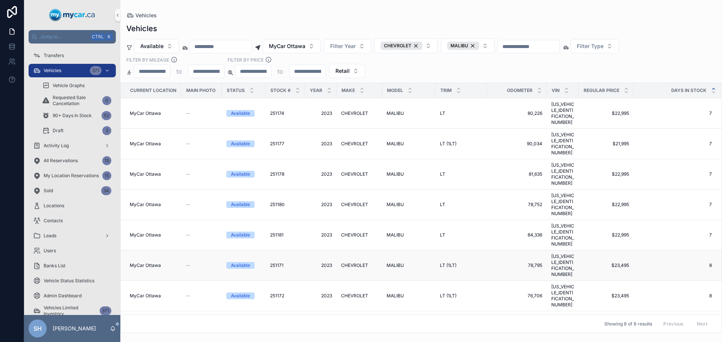
click at [394, 263] on span "MALIBU" at bounding box center [394, 266] width 17 height 6
click at [281, 263] on span "251171" at bounding box center [277, 266] width 14 height 6
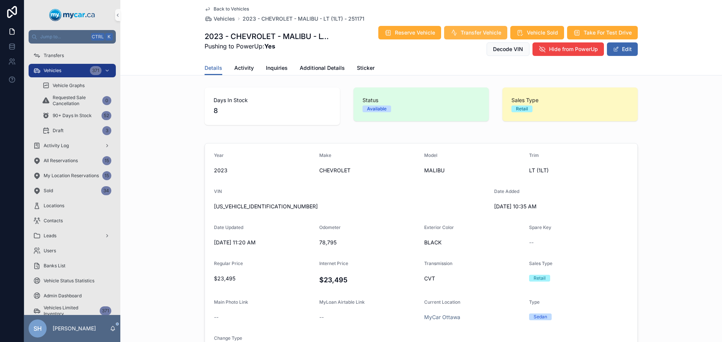
click at [454, 35] on icon "scrollable content" at bounding box center [454, 33] width 8 height 8
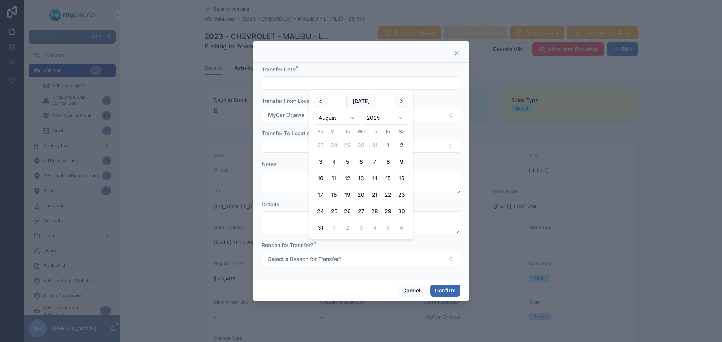
click at [304, 83] on input "text" at bounding box center [361, 83] width 198 height 11
click at [366, 98] on button "[DATE]" at bounding box center [361, 102] width 30 height 14
type input "*********"
click at [291, 142] on button "Select Button" at bounding box center [361, 146] width 198 height 13
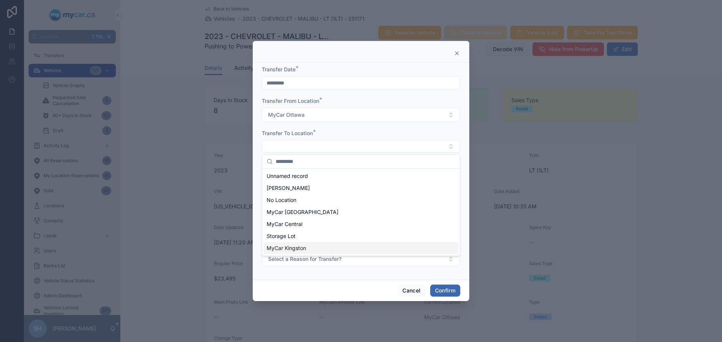
click at [302, 248] on span "MyCar Kingston" at bounding box center [285, 249] width 39 height 8
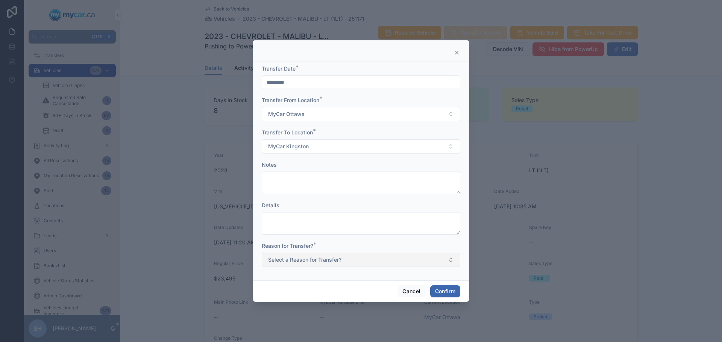
click at [327, 259] on span "Select a Reason for Transfer?" at bounding box center [304, 260] width 73 height 8
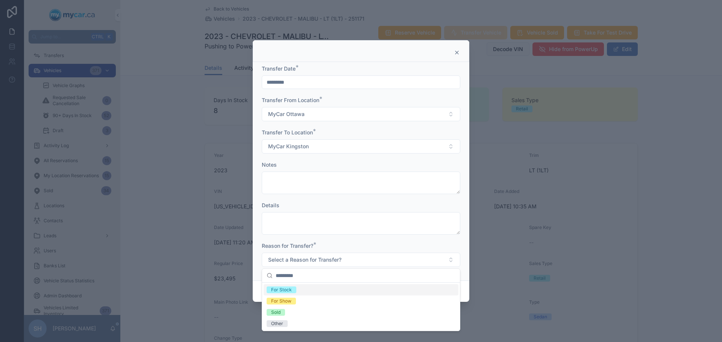
click at [289, 289] on div "For Stock" at bounding box center [281, 290] width 21 height 7
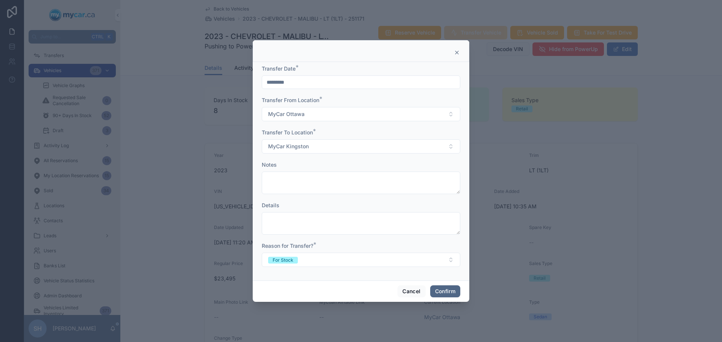
click at [441, 294] on button "Confirm" at bounding box center [445, 292] width 30 height 12
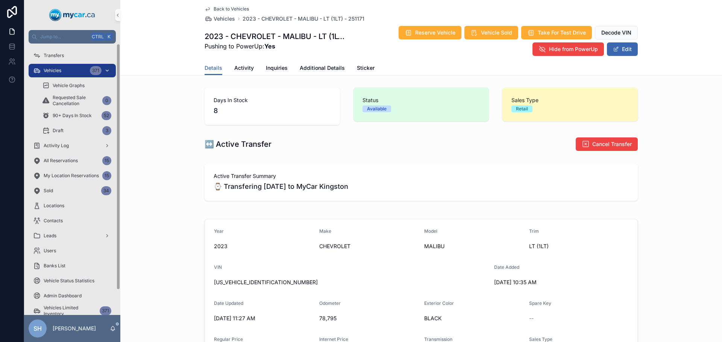
click at [66, 71] on div "Vehicles 371" at bounding box center [72, 71] width 78 height 12
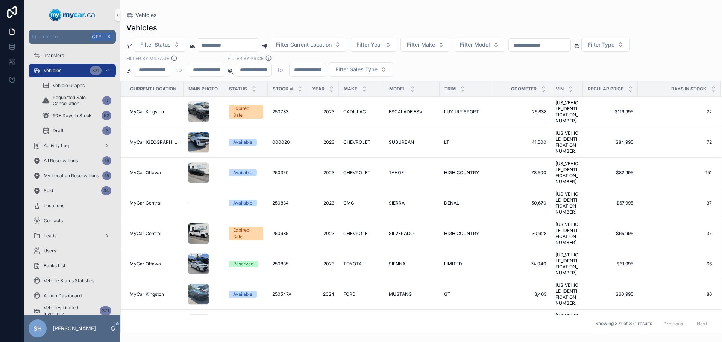
click at [565, 43] on input "scrollable content" at bounding box center [540, 45] width 62 height 11
type input "******"
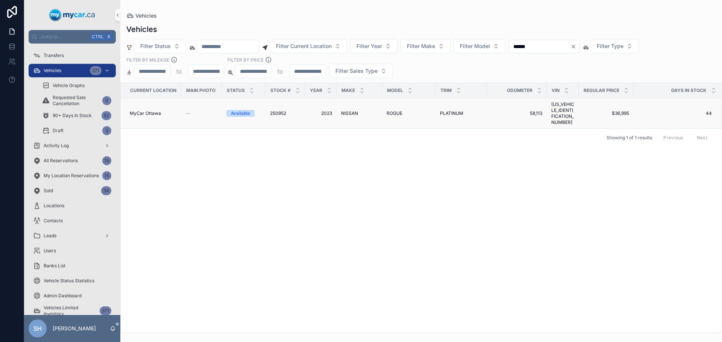
click at [388, 111] on span "ROGUE" at bounding box center [394, 114] width 16 height 6
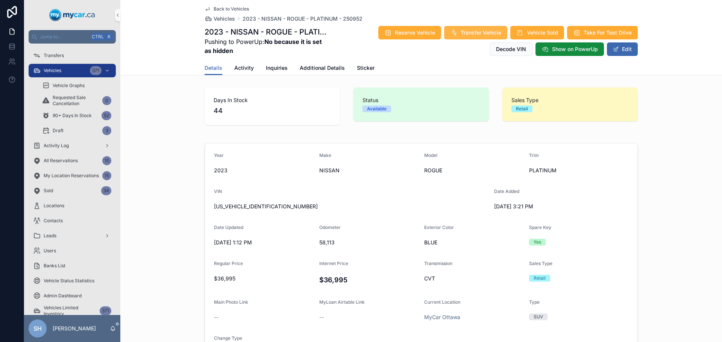
click at [473, 31] on span "Transfer Vehicle" at bounding box center [480, 33] width 41 height 8
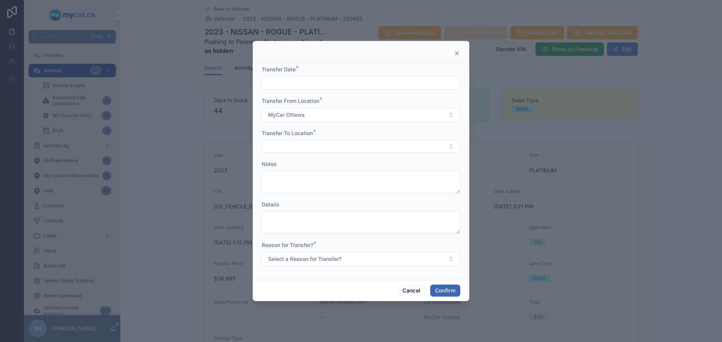
click at [284, 82] on input "text" at bounding box center [361, 83] width 198 height 11
click at [362, 103] on button "[DATE]" at bounding box center [361, 102] width 30 height 14
type input "*********"
click at [295, 145] on button "Select Button" at bounding box center [361, 146] width 198 height 13
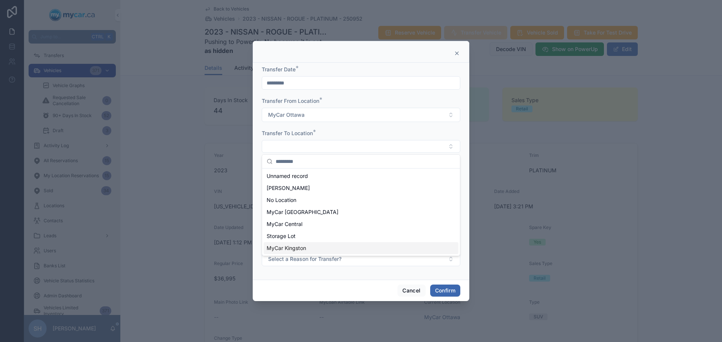
click at [303, 246] on span "MyCar Kingston" at bounding box center [285, 249] width 39 height 8
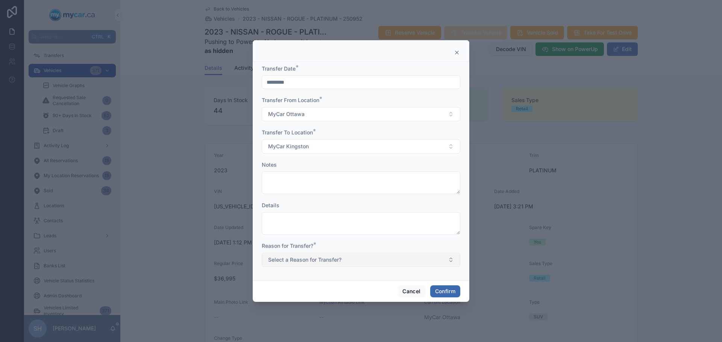
click at [310, 258] on span "Select a Reason for Transfer?" at bounding box center [304, 260] width 73 height 8
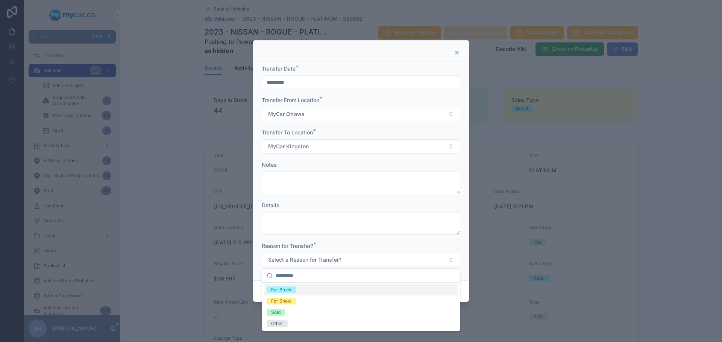
click at [286, 290] on div "For Stock" at bounding box center [281, 290] width 21 height 7
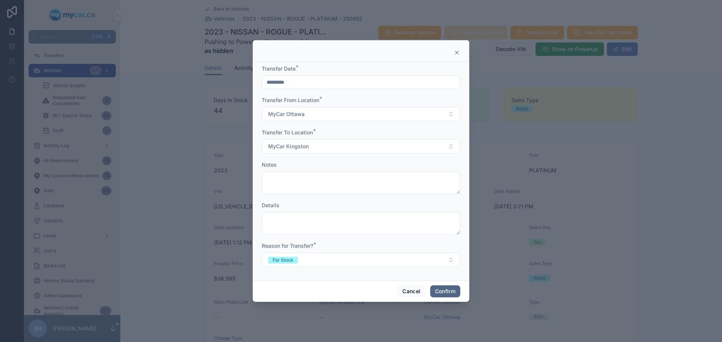
click at [443, 290] on button "Confirm" at bounding box center [445, 292] width 30 height 12
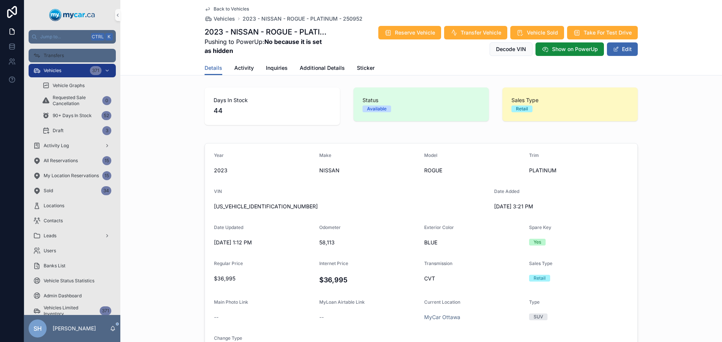
click at [68, 56] on div "Transfers" at bounding box center [72, 56] width 78 height 12
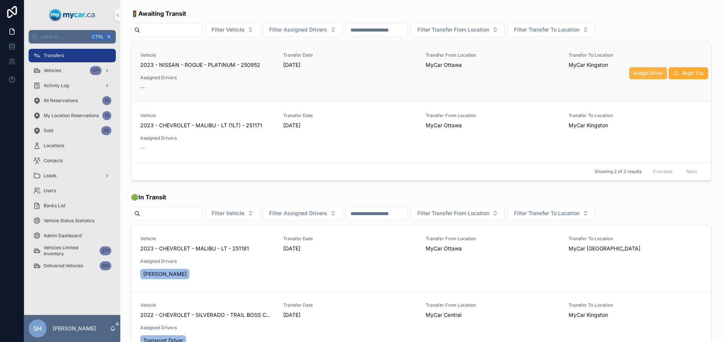
click at [637, 72] on span "Assign Driver" at bounding box center [647, 73] width 29 height 6
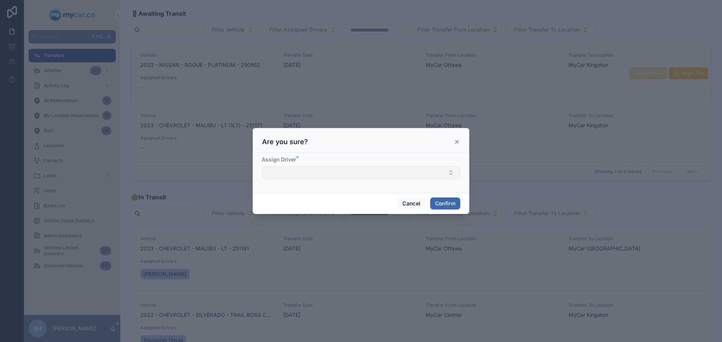
click at [282, 171] on button "Select Button" at bounding box center [361, 173] width 198 height 13
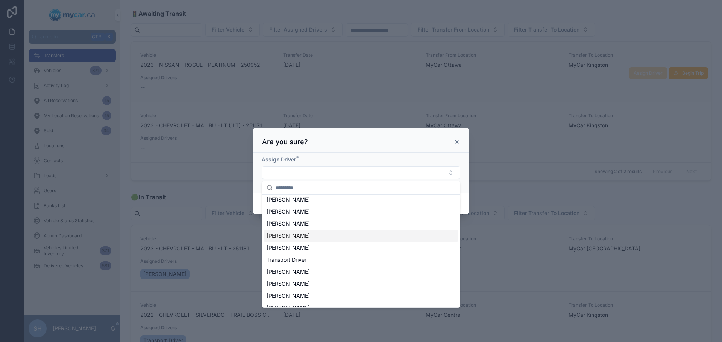
scroll to position [23, 0]
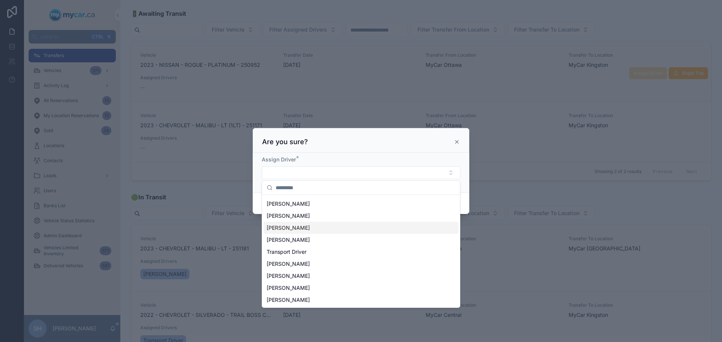
click at [283, 228] on span "[PERSON_NAME]" at bounding box center [287, 228] width 43 height 8
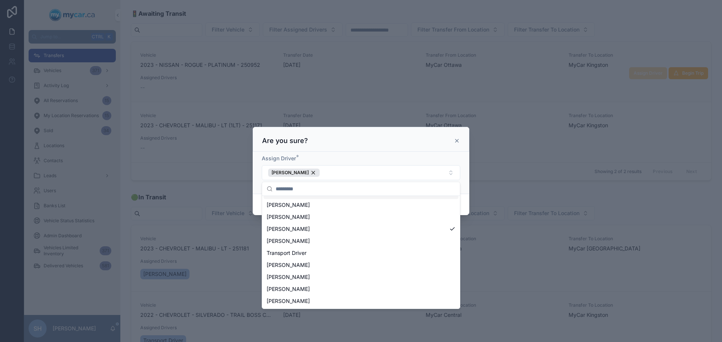
click at [490, 158] on div at bounding box center [361, 171] width 722 height 342
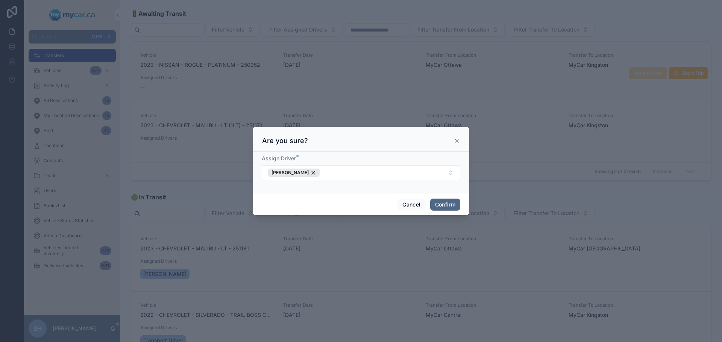
click at [445, 203] on button "Confirm" at bounding box center [445, 205] width 30 height 12
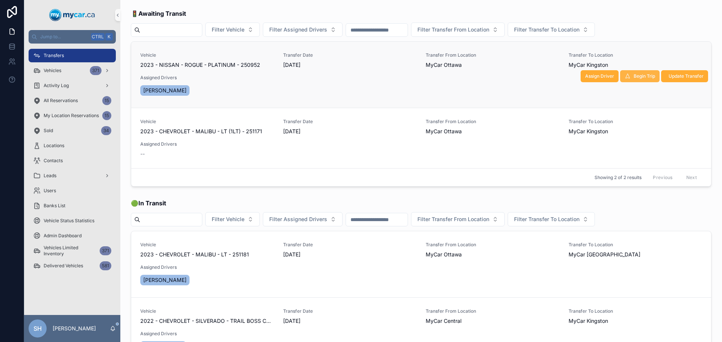
click at [633, 74] on span "Begin Trip" at bounding box center [643, 76] width 21 height 6
click at [431, 132] on span "MyCar Ottawa" at bounding box center [443, 132] width 36 height 8
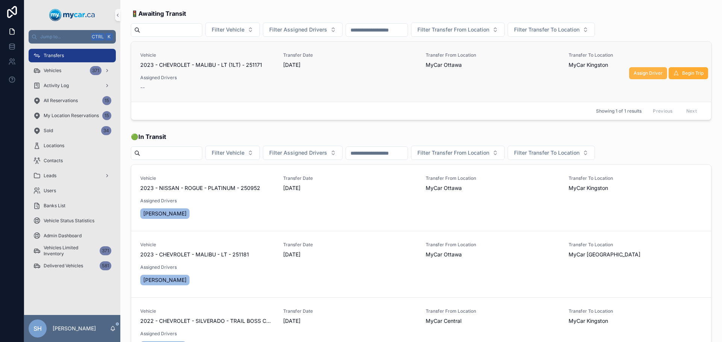
click at [634, 68] on button "Assign Driver" at bounding box center [648, 73] width 38 height 12
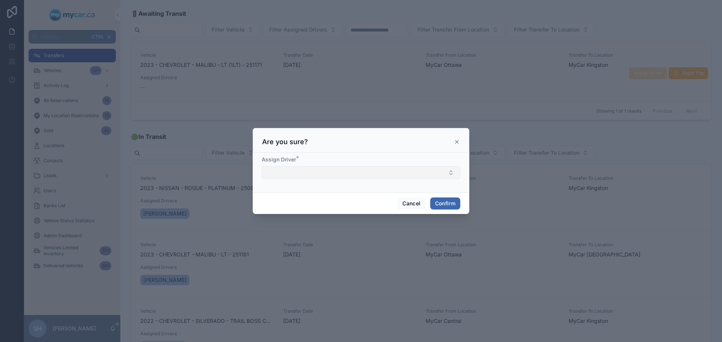
click at [287, 173] on button "Select Button" at bounding box center [361, 173] width 198 height 13
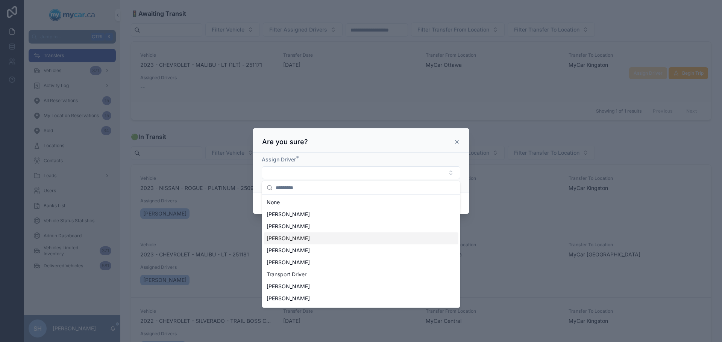
click at [290, 239] on span "[PERSON_NAME]" at bounding box center [287, 239] width 43 height 8
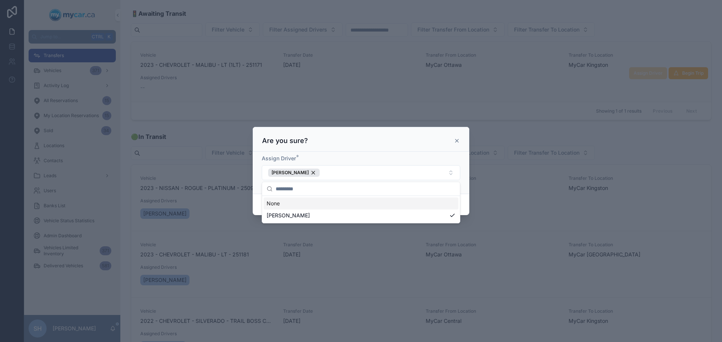
click at [511, 163] on div at bounding box center [361, 171] width 722 height 342
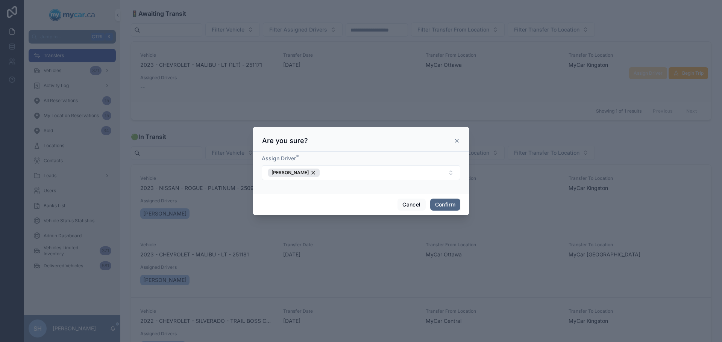
click at [438, 202] on button "Confirm" at bounding box center [445, 205] width 30 height 12
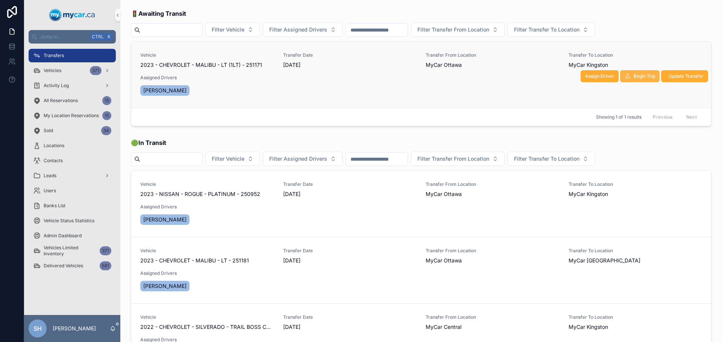
click at [633, 77] on span "Begin Trip" at bounding box center [643, 76] width 21 height 6
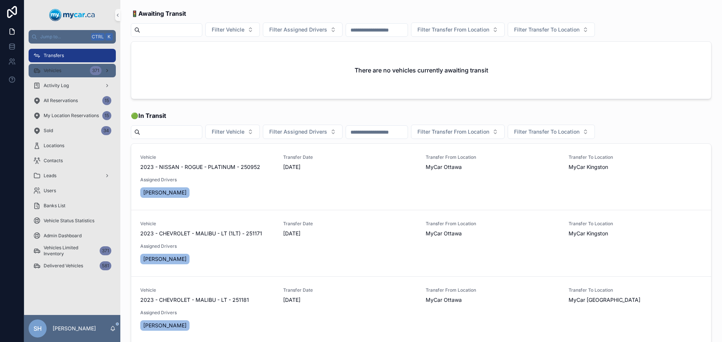
click at [55, 72] on span "Vehicles" at bounding box center [53, 71] width 18 height 6
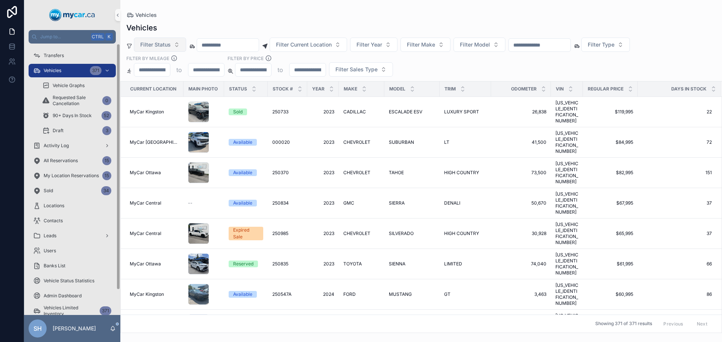
click at [157, 40] on button "Filter Status" at bounding box center [160, 45] width 52 height 14
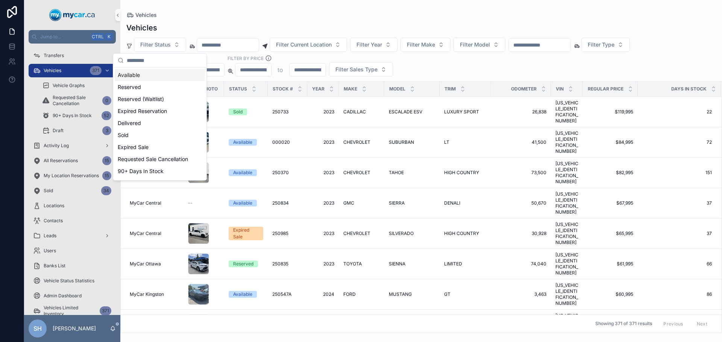
click at [138, 74] on div "Available" at bounding box center [160, 75] width 90 height 12
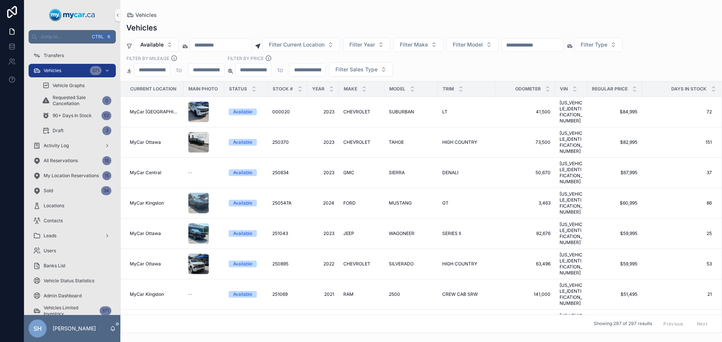
click at [376, 21] on div "Vehicles Available Filter Current Location Filter Year Filter Make Filter Model…" at bounding box center [420, 175] width 601 height 315
click at [545, 47] on input "scrollable content" at bounding box center [532, 45] width 62 height 11
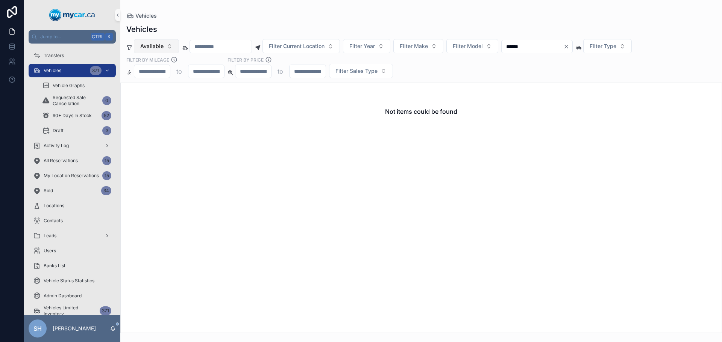
type input "******"
click at [156, 45] on span "Available" at bounding box center [151, 46] width 23 height 8
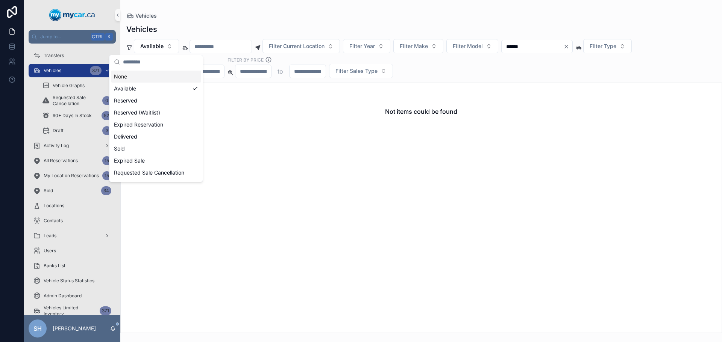
click at [136, 74] on div "None" at bounding box center [156, 77] width 90 height 12
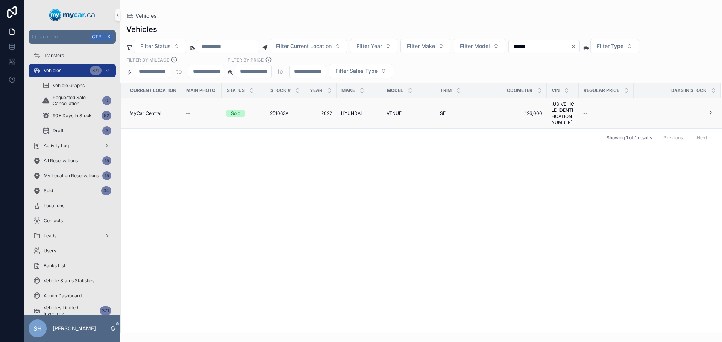
click at [354, 111] on span "HYUNDAI" at bounding box center [351, 114] width 21 height 6
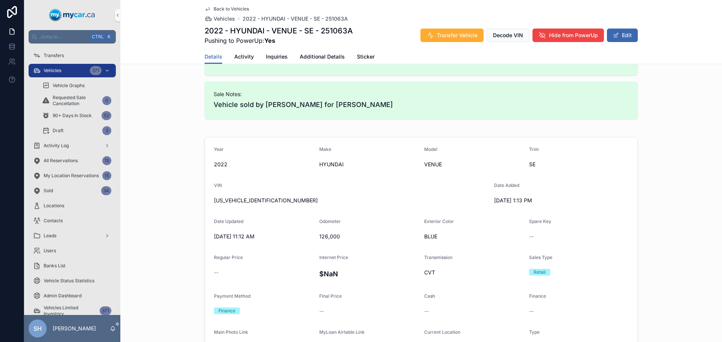
scroll to position [150, 0]
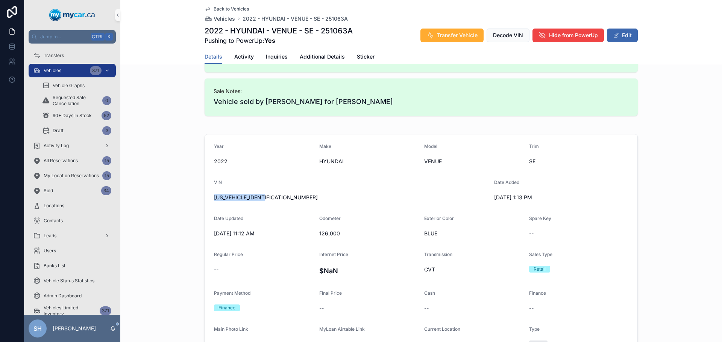
drag, startPoint x: 271, startPoint y: 198, endPoint x: 212, endPoint y: 202, distance: 59.1
click at [214, 202] on div "[US_VEHICLE_IDENTIFICATION_NUMBER]" at bounding box center [351, 198] width 274 height 12
copy span "[US_VEHICLE_IDENTIFICATION_NUMBER]"
click at [53, 71] on span "Vehicles" at bounding box center [53, 71] width 18 height 6
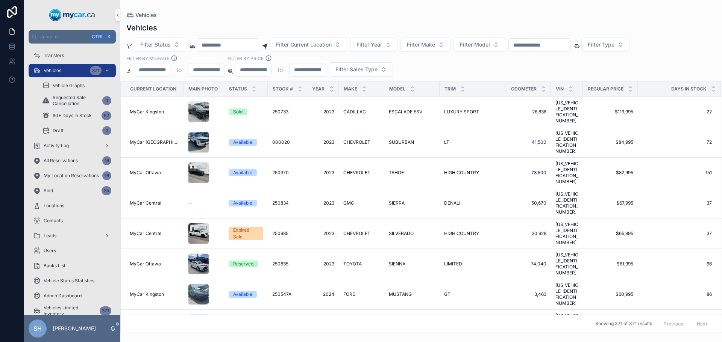
click at [567, 47] on input "scrollable content" at bounding box center [540, 45] width 62 height 11
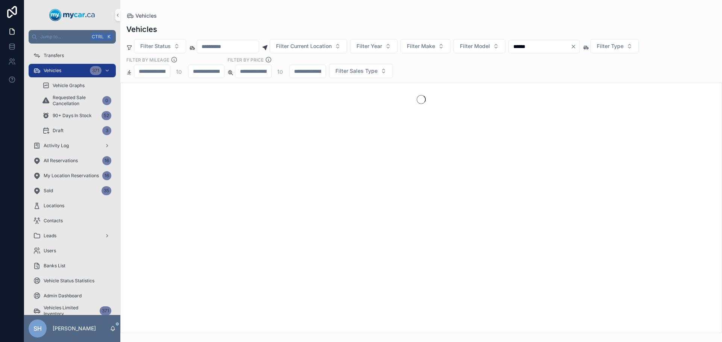
type input "******"
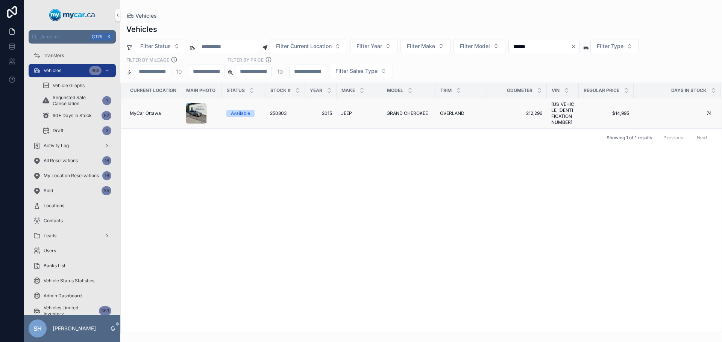
click at [282, 111] on span "250803" at bounding box center [278, 114] width 17 height 6
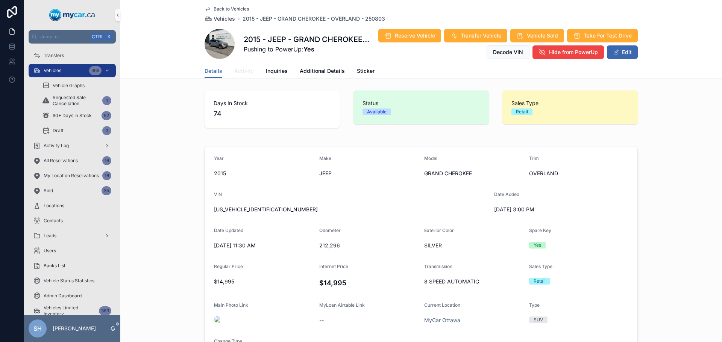
click at [242, 69] on span "Activity" at bounding box center [244, 71] width 20 height 8
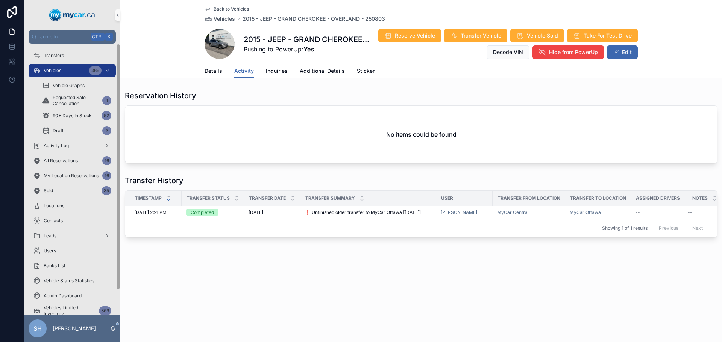
click at [60, 72] on span "Vehicles" at bounding box center [53, 71] width 18 height 6
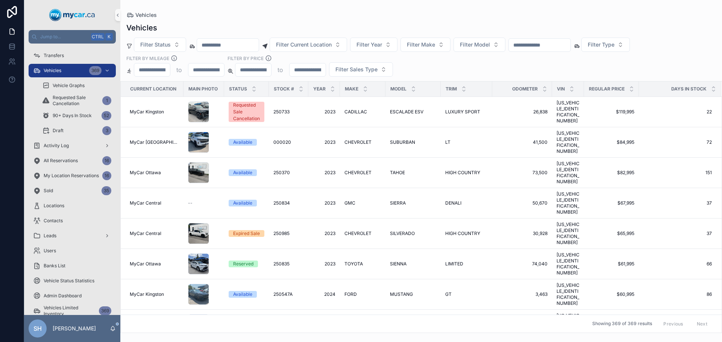
click at [312, 14] on div "Vehicles" at bounding box center [420, 15] width 589 height 6
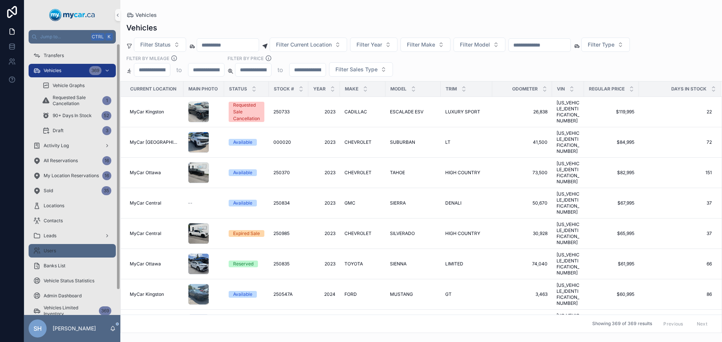
scroll to position [27, 0]
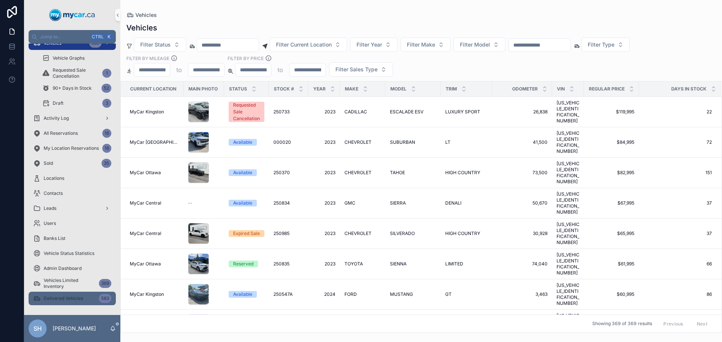
click at [56, 303] on div "Delivered Vehicles 583" at bounding box center [72, 299] width 78 height 12
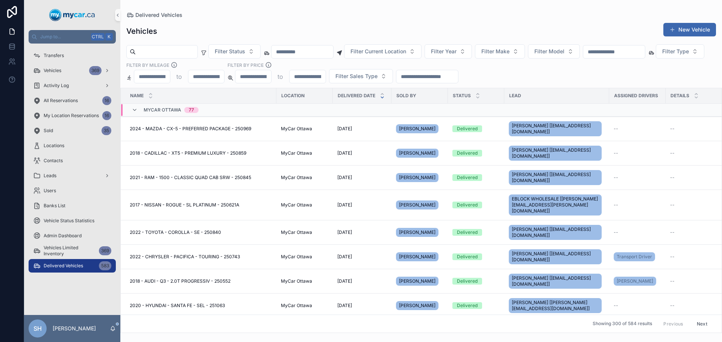
click at [640, 58] on div "scrollable content" at bounding box center [614, 52] width 62 height 14
click at [644, 50] on input "scrollable content" at bounding box center [614, 52] width 62 height 11
type input "******"
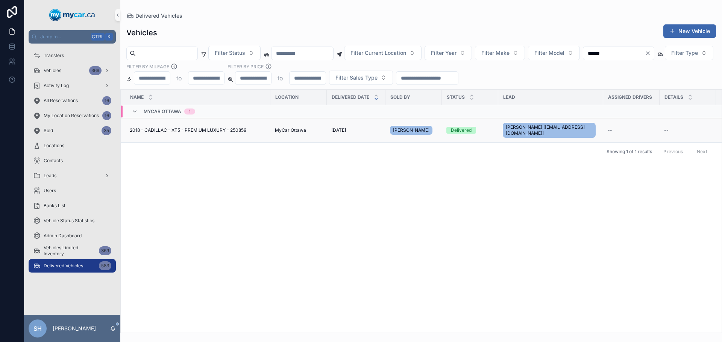
click at [346, 133] on span "[DATE]" at bounding box center [338, 130] width 15 height 6
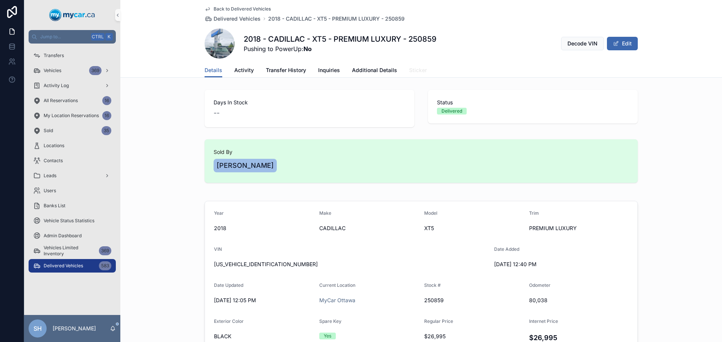
click at [409, 68] on span "Sticker" at bounding box center [418, 71] width 18 height 8
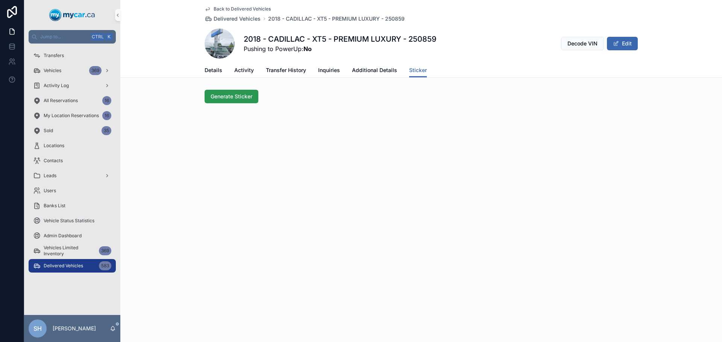
click at [230, 95] on span "Generate Sticker" at bounding box center [231, 97] width 42 height 8
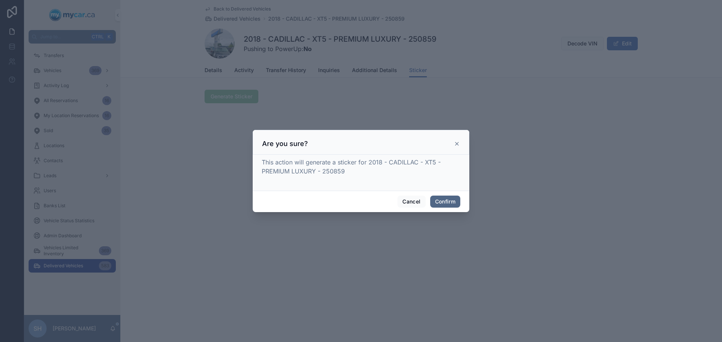
click at [448, 200] on button "Confirm" at bounding box center [445, 202] width 30 height 12
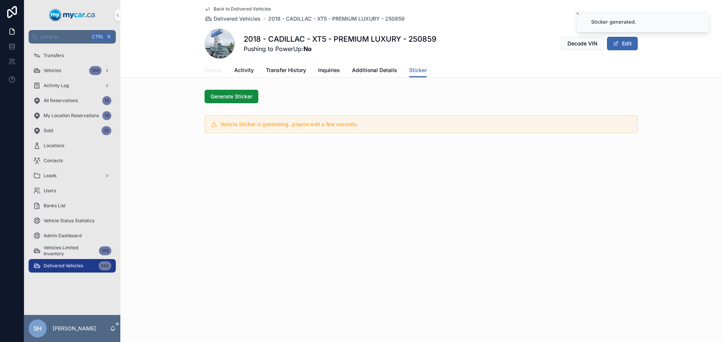
click at [217, 68] on span "Details" at bounding box center [213, 71] width 18 height 8
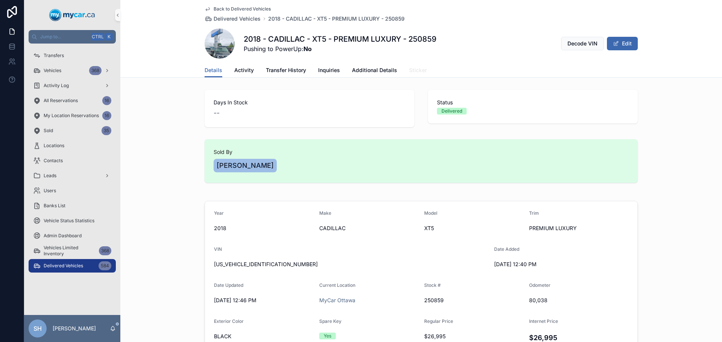
click at [409, 70] on span "Sticker" at bounding box center [418, 71] width 18 height 8
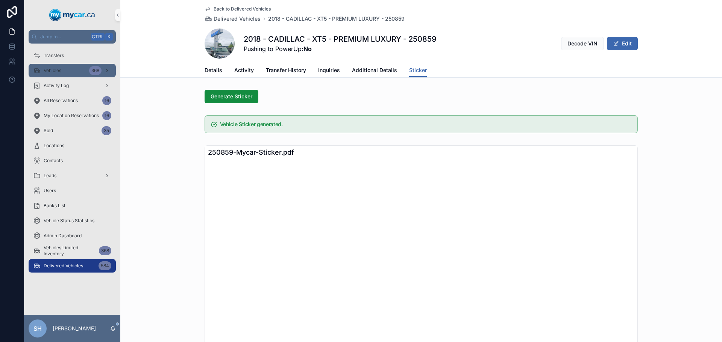
click at [63, 72] on div "Vehicles 368" at bounding box center [72, 71] width 78 height 12
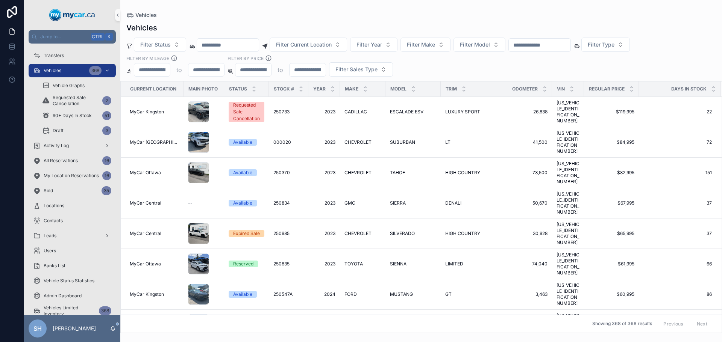
click at [544, 44] on input "scrollable content" at bounding box center [540, 45] width 62 height 11
type input "******"
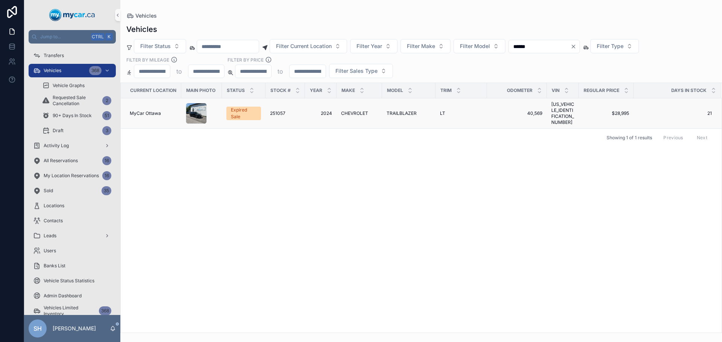
click at [279, 111] on span "251057" at bounding box center [277, 114] width 15 height 6
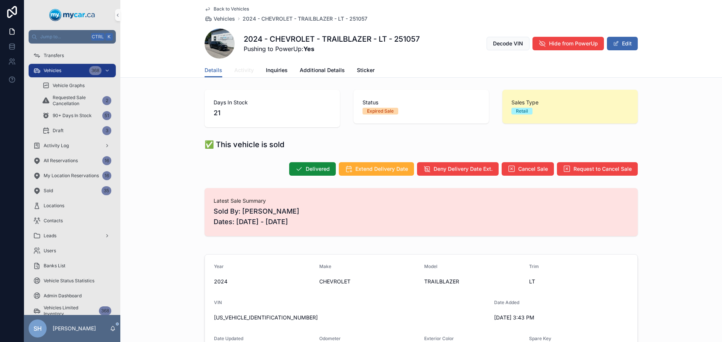
click at [236, 65] on link "Activity" at bounding box center [244, 71] width 20 height 15
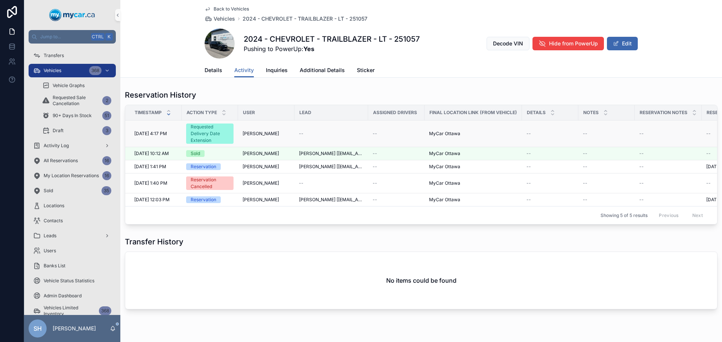
click at [213, 137] on div "Requested Delivery Date Extension" at bounding box center [210, 134] width 38 height 20
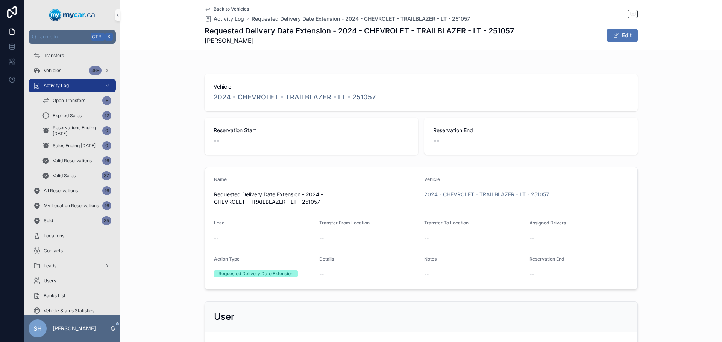
click at [620, 35] on button "Edit" at bounding box center [622, 36] width 31 height 14
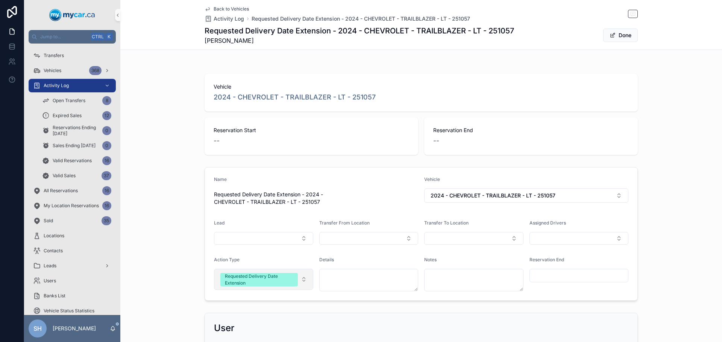
click at [292, 281] on span "Requested Delivery Date Extension" at bounding box center [258, 280] width 77 height 14
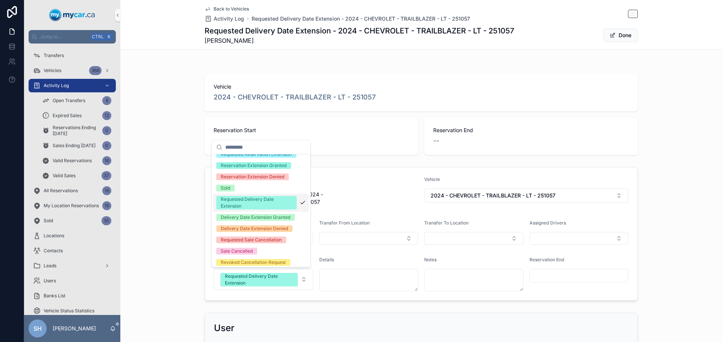
scroll to position [75, 0]
click at [248, 221] on div "Delivery Date Extension Granted" at bounding box center [256, 217] width 70 height 7
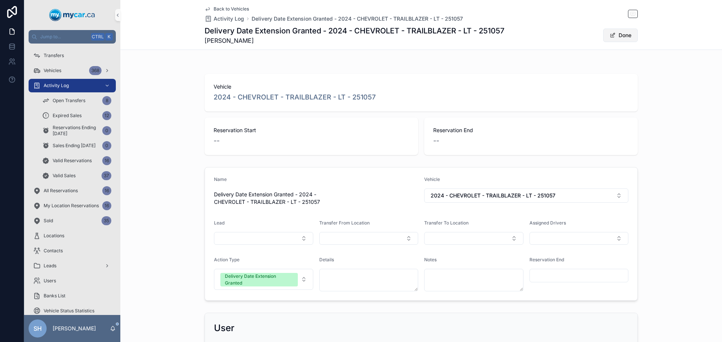
click at [621, 33] on button "Done" at bounding box center [620, 36] width 35 height 14
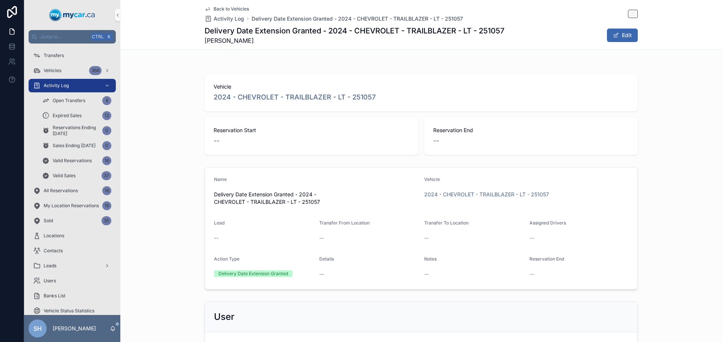
click at [423, 20] on span "Delivery Date Extension Granted - 2024 - CHEVROLET - TRAILBLAZER - LT - 251057" at bounding box center [356, 19] width 211 height 8
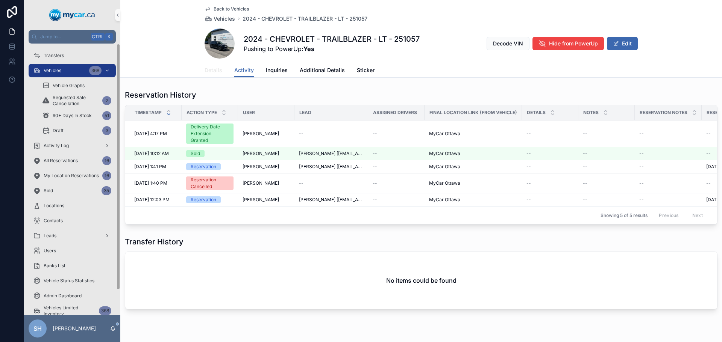
click at [213, 68] on span "Details" at bounding box center [213, 71] width 18 height 8
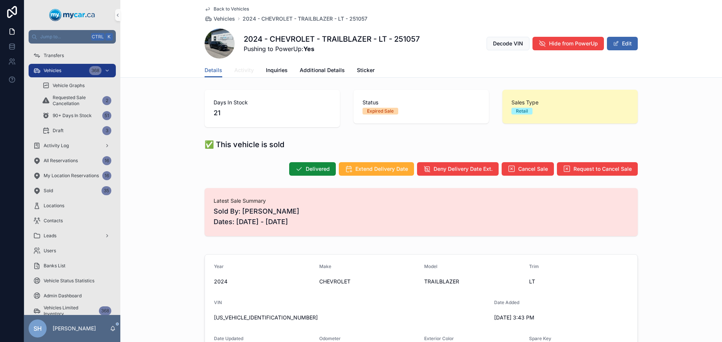
click at [242, 68] on span "Activity" at bounding box center [244, 71] width 20 height 8
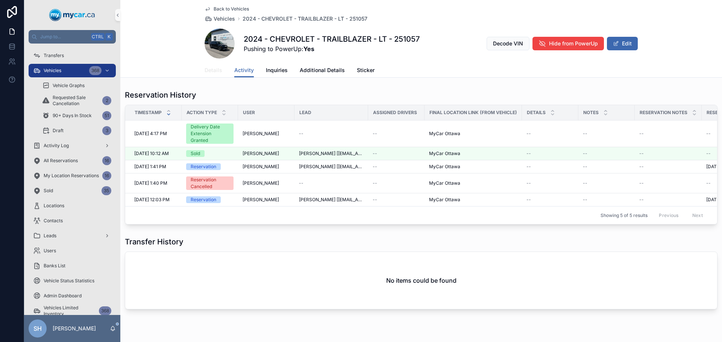
click at [214, 69] on span "Details" at bounding box center [213, 71] width 18 height 8
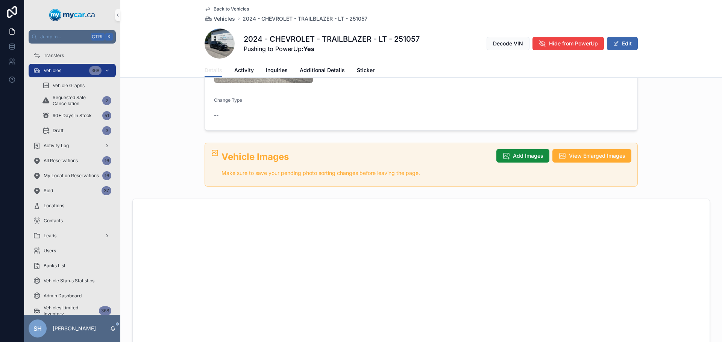
scroll to position [415, 0]
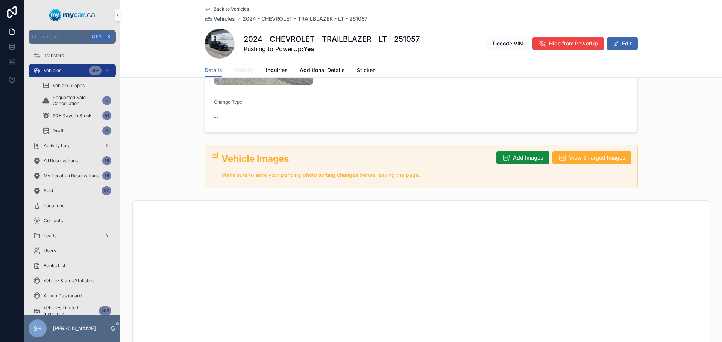
click at [237, 73] on span "Activity" at bounding box center [244, 71] width 20 height 8
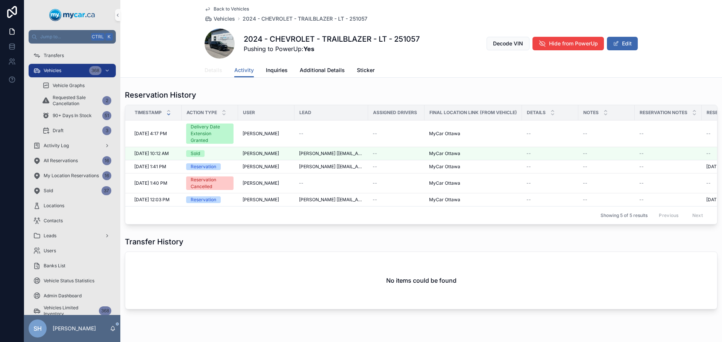
click at [210, 71] on span "Details" at bounding box center [213, 71] width 18 height 8
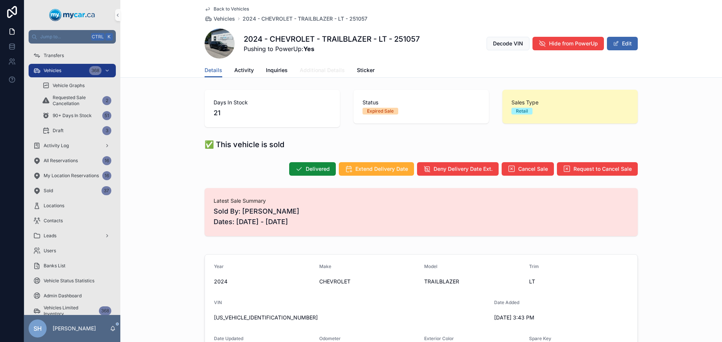
click at [312, 68] on span "Additional Details" at bounding box center [322, 71] width 45 height 8
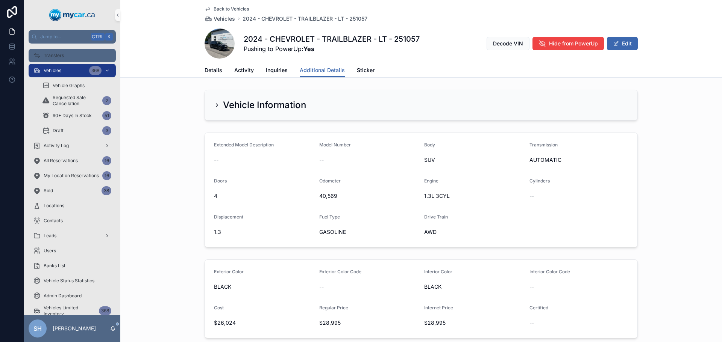
click at [65, 54] on div "Transfers" at bounding box center [72, 56] width 78 height 12
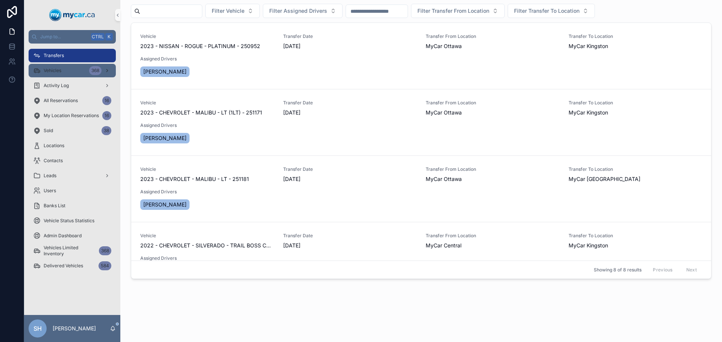
click at [54, 70] on span "Vehicles" at bounding box center [53, 71] width 18 height 6
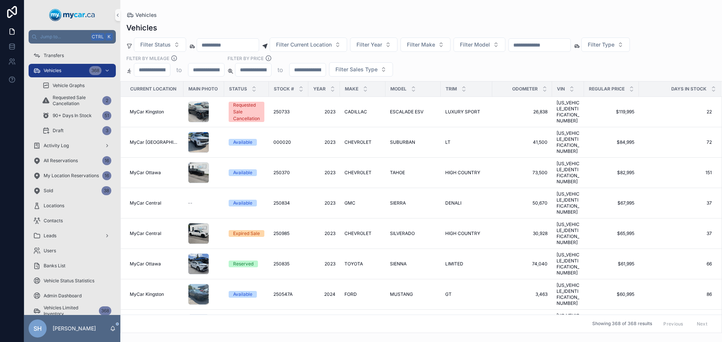
click at [545, 44] on input "scrollable content" at bounding box center [540, 45] width 62 height 11
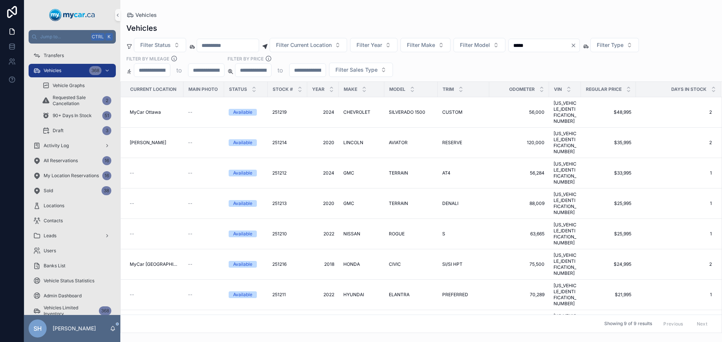
drag, startPoint x: 529, startPoint y: 53, endPoint x: 519, endPoint y: 55, distance: 10.0
click at [519, 55] on div "Filter Status Filter Current Location Filter Year Filter Make Filter Model ****…" at bounding box center [420, 57] width 601 height 39
type input "******"
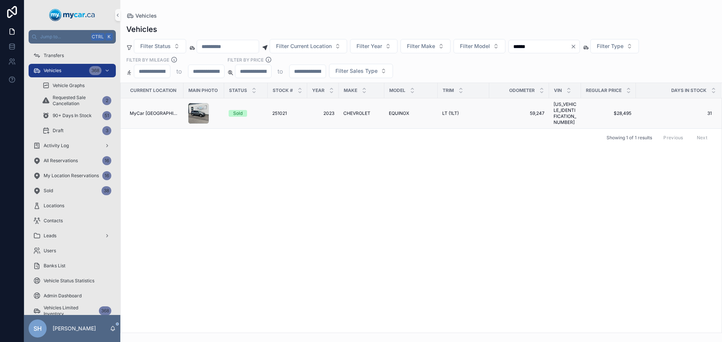
click at [346, 111] on span "CHEVROLET" at bounding box center [356, 114] width 27 height 6
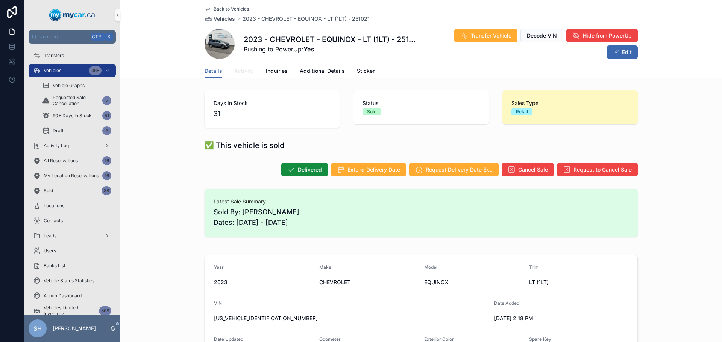
click at [239, 73] on span "Activity" at bounding box center [244, 71] width 20 height 8
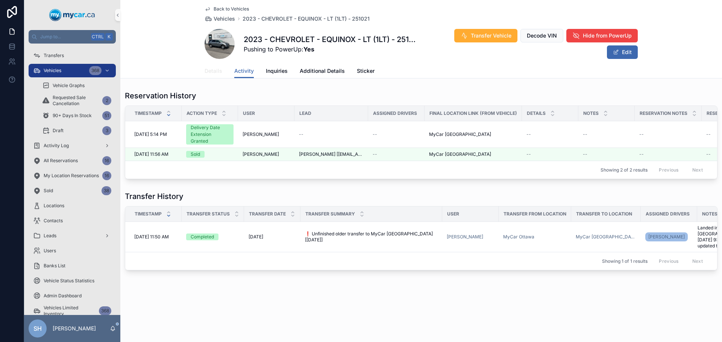
click at [218, 71] on span "Details" at bounding box center [213, 71] width 18 height 8
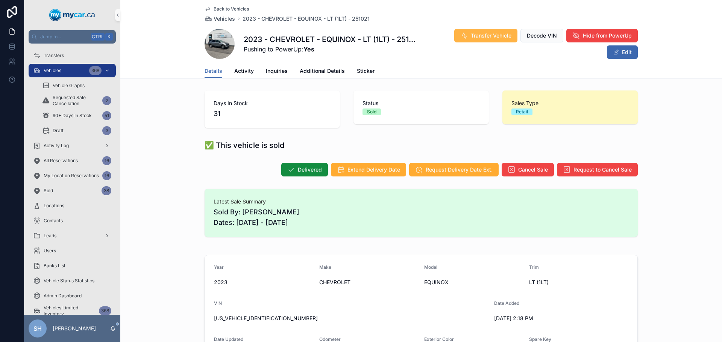
click at [471, 36] on span "Transfer Vehicle" at bounding box center [491, 36] width 41 height 8
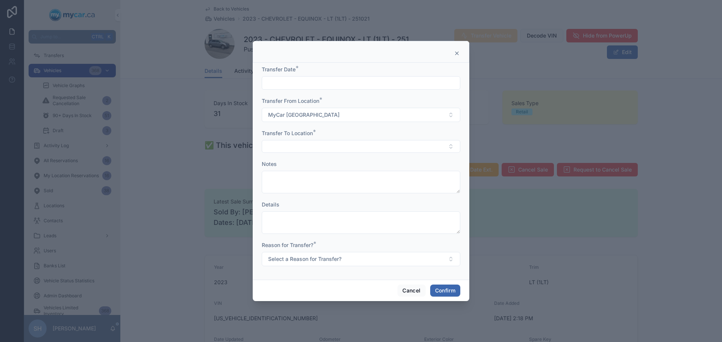
click at [280, 79] on input "text" at bounding box center [361, 83] width 198 height 11
click at [364, 97] on button "[DATE]" at bounding box center [361, 102] width 30 height 14
type input "*********"
click at [284, 141] on button "Select Button" at bounding box center [361, 146] width 198 height 13
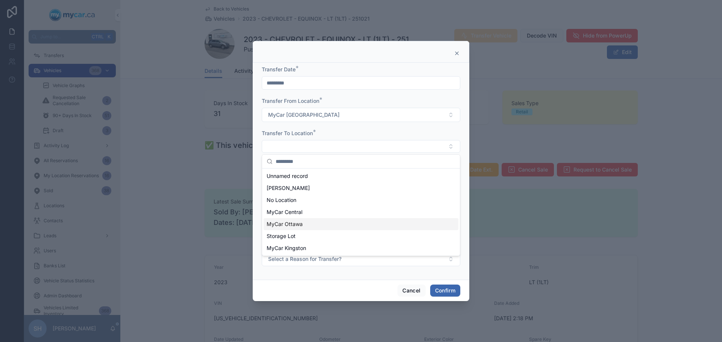
click at [309, 227] on div "MyCar Ottawa" at bounding box center [360, 224] width 195 height 12
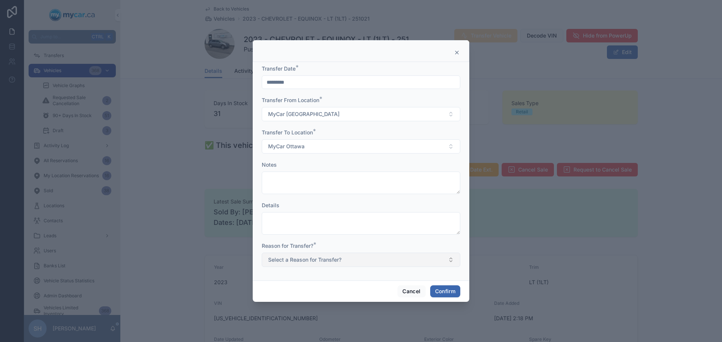
click at [308, 255] on button "Select a Reason for Transfer?" at bounding box center [361, 260] width 198 height 14
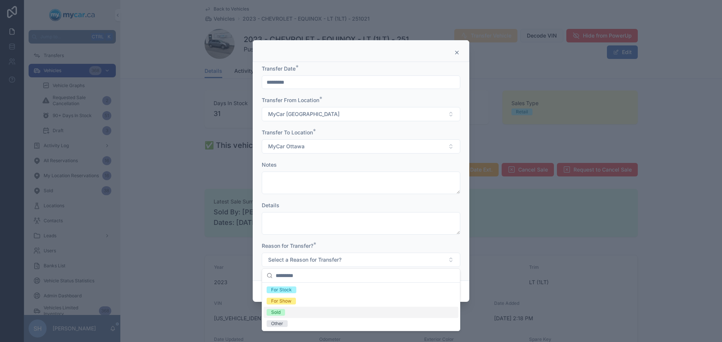
click at [288, 310] on div "Sold" at bounding box center [360, 312] width 195 height 11
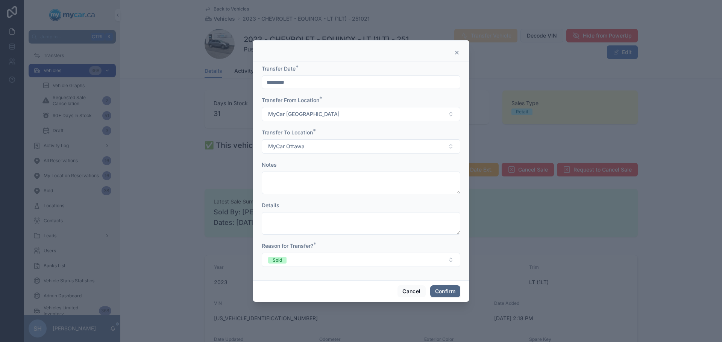
click at [448, 286] on button "Confirm" at bounding box center [445, 292] width 30 height 12
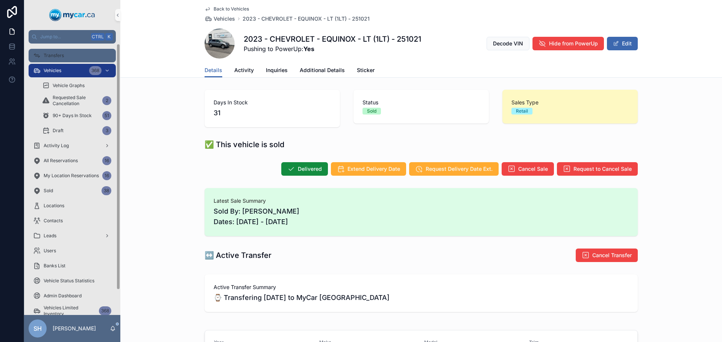
click at [62, 57] on span "Transfers" at bounding box center [54, 56] width 20 height 6
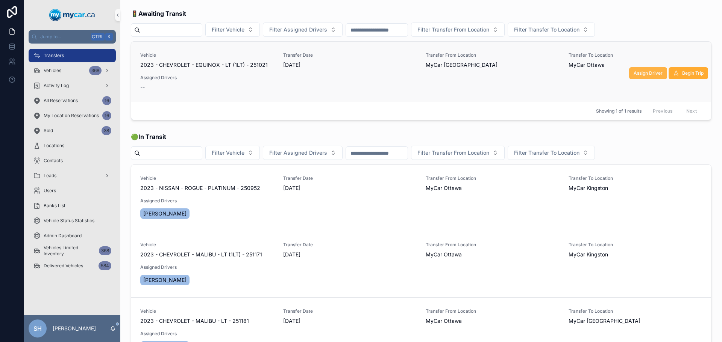
click at [633, 73] on span "Assign Driver" at bounding box center [647, 73] width 29 height 6
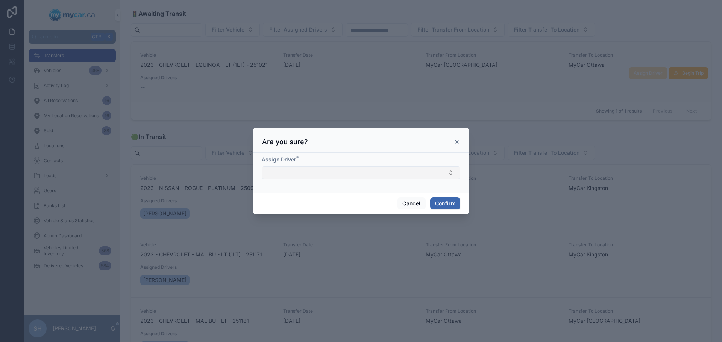
click at [286, 176] on button "Select Button" at bounding box center [361, 173] width 198 height 13
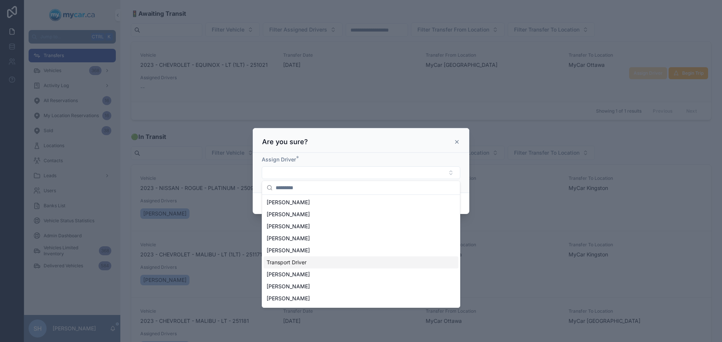
scroll to position [23, 0]
click at [297, 251] on span "Transport Driver" at bounding box center [286, 252] width 40 height 8
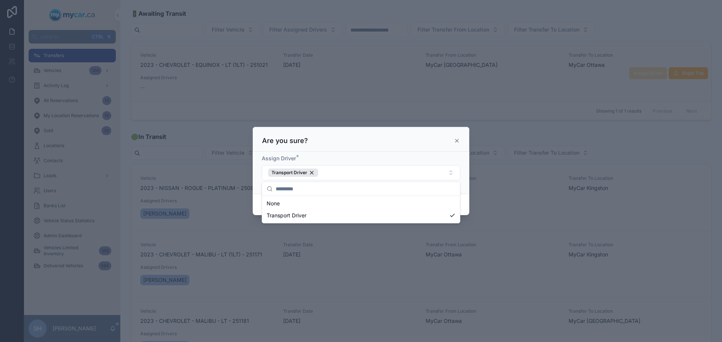
click at [500, 192] on div at bounding box center [361, 171] width 722 height 342
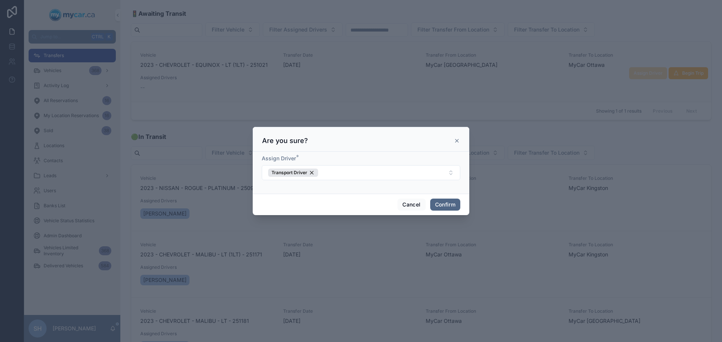
click at [450, 203] on button "Confirm" at bounding box center [445, 205] width 30 height 12
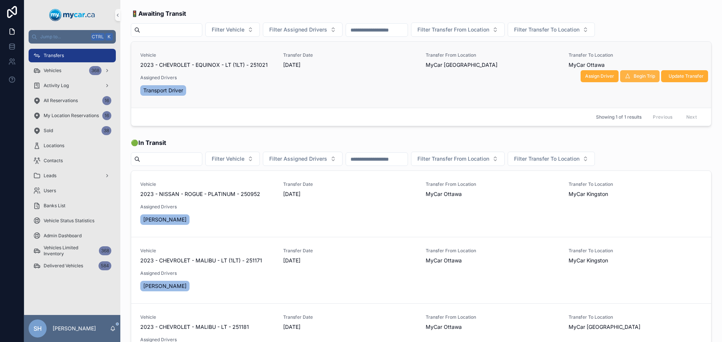
click at [638, 76] on span "Begin Trip" at bounding box center [643, 76] width 21 height 6
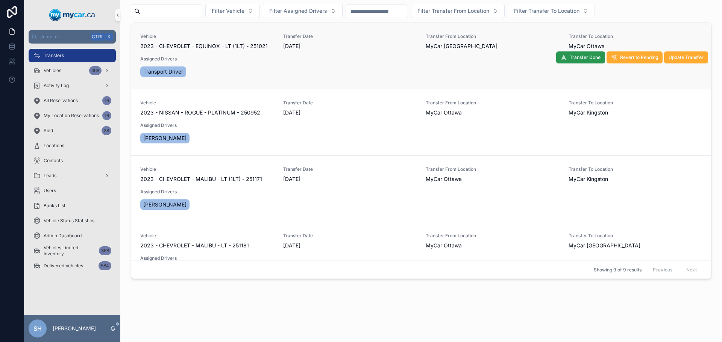
click at [569, 55] on span "Transfer Done" at bounding box center [584, 58] width 31 height 6
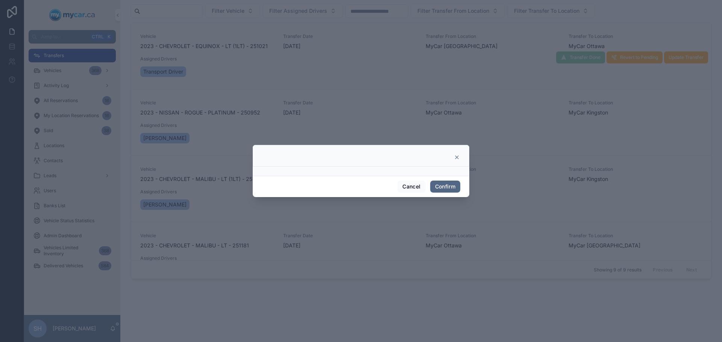
click at [449, 187] on button "Confirm" at bounding box center [445, 187] width 30 height 12
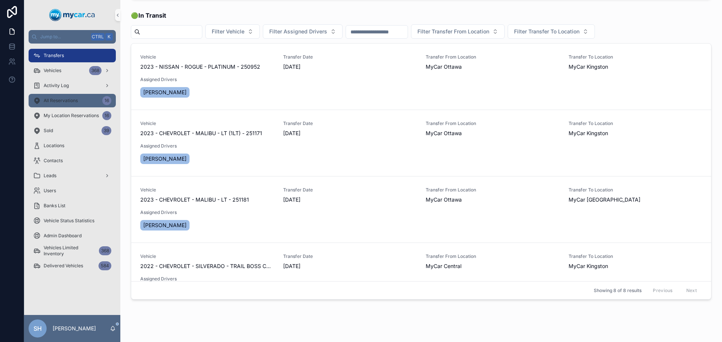
scroll to position [83, 0]
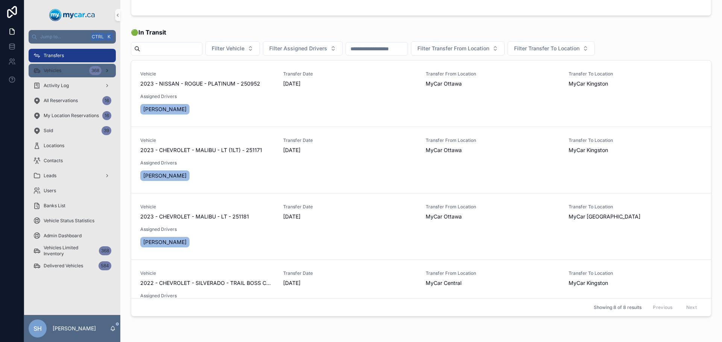
click at [56, 70] on span "Vehicles" at bounding box center [53, 71] width 18 height 6
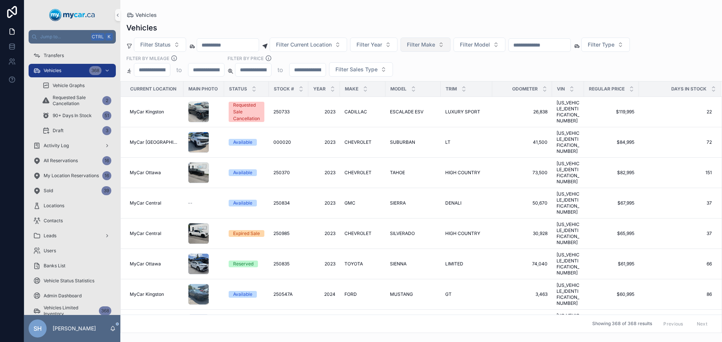
click at [435, 43] on span "Filter Make" at bounding box center [421, 45] width 28 height 8
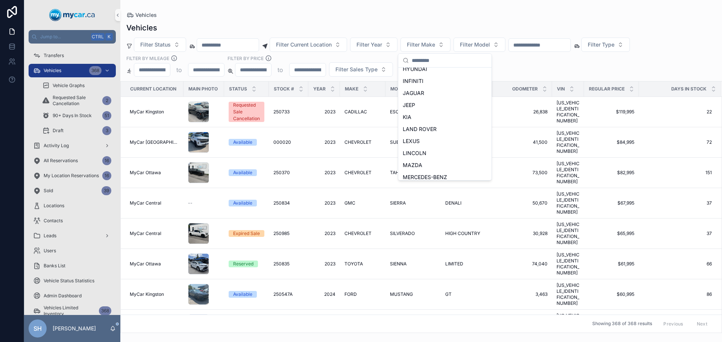
scroll to position [226, 0]
click at [426, 126] on div "MAZDA" at bounding box center [445, 126] width 90 height 12
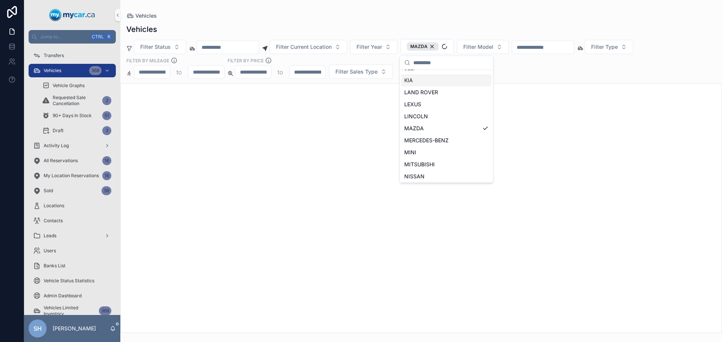
click at [372, 10] on div "Vehicles Vehicles Filter Status Filter Current Location Filter Year MAZDA Filte…" at bounding box center [420, 166] width 601 height 333
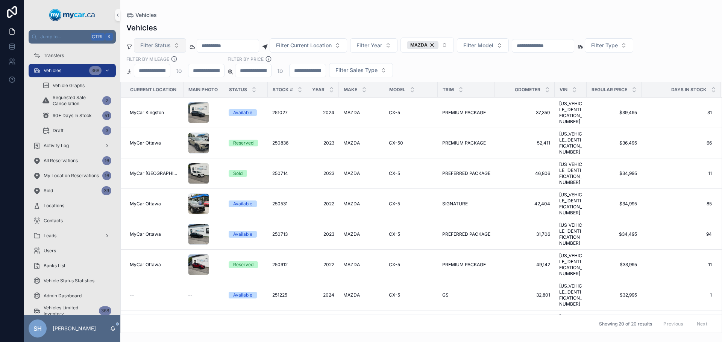
click at [156, 46] on span "Filter Status" at bounding box center [155, 46] width 30 height 8
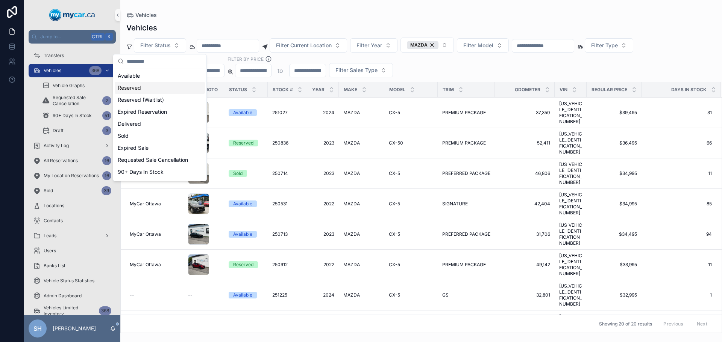
click at [137, 88] on div "Reserved" at bounding box center [160, 88] width 90 height 12
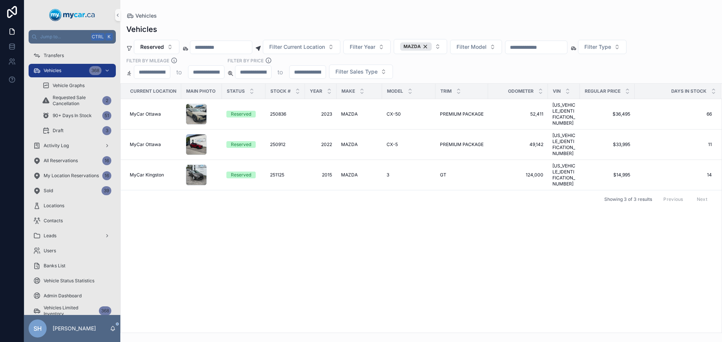
click at [194, 18] on div "Vehicles" at bounding box center [420, 16] width 589 height 8
click at [151, 50] on button "Reserved" at bounding box center [156, 47] width 45 height 14
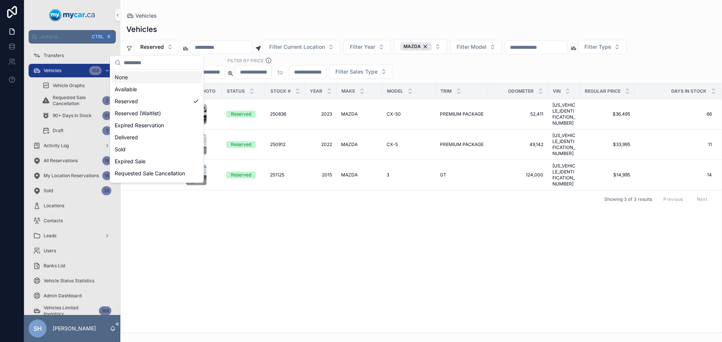
click at [136, 79] on div "None" at bounding box center [157, 77] width 90 height 12
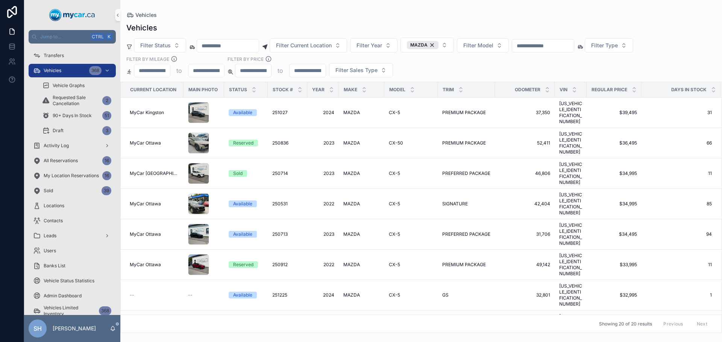
click at [227, 15] on div "Vehicles" at bounding box center [420, 15] width 589 height 6
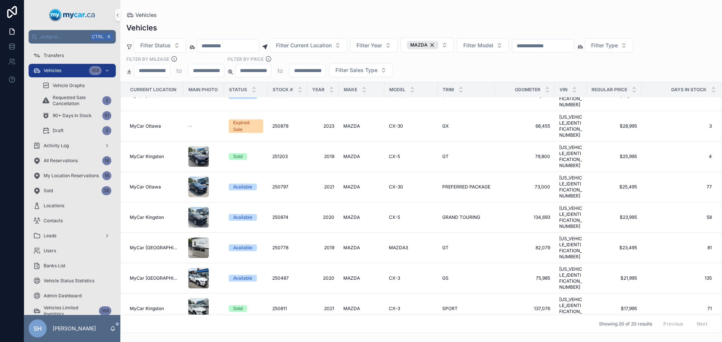
scroll to position [319, 0]
click at [280, 275] on span "250487" at bounding box center [280, 278] width 17 height 6
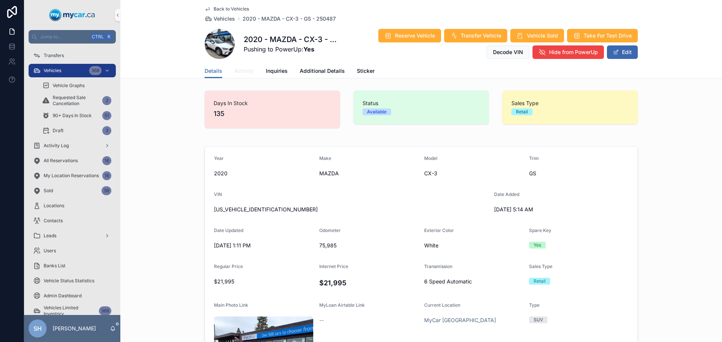
click at [236, 74] on span "Activity" at bounding box center [244, 71] width 20 height 8
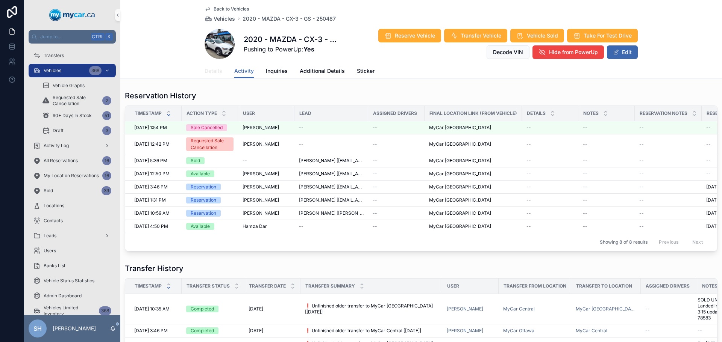
click at [209, 71] on span "Details" at bounding box center [213, 71] width 18 height 8
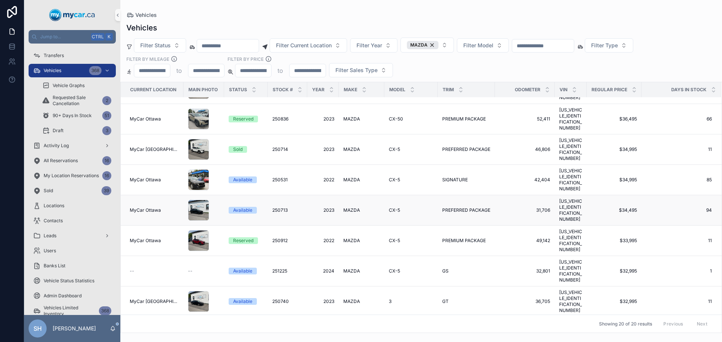
scroll to position [38, 0]
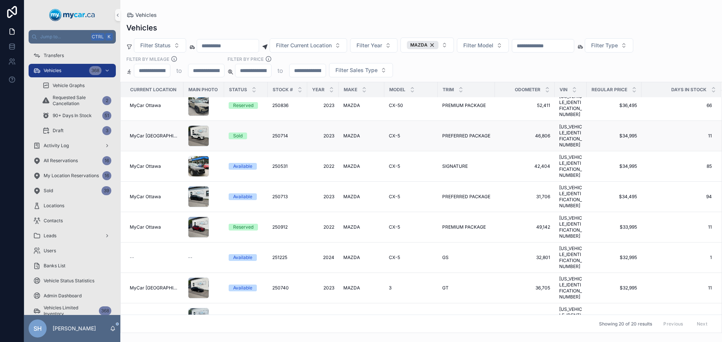
click at [276, 133] on span "250714" at bounding box center [280, 136] width 16 height 6
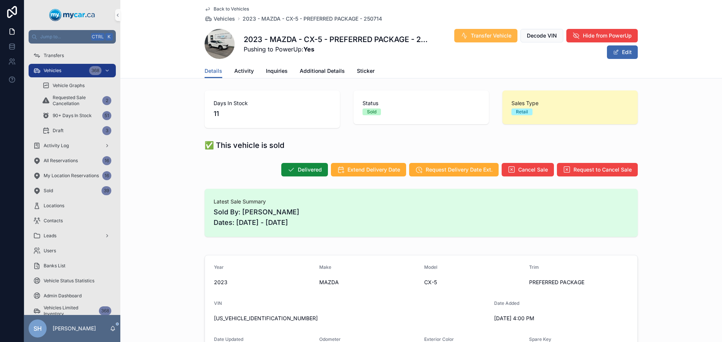
click at [476, 35] on span "Transfer Vehicle" at bounding box center [491, 36] width 41 height 8
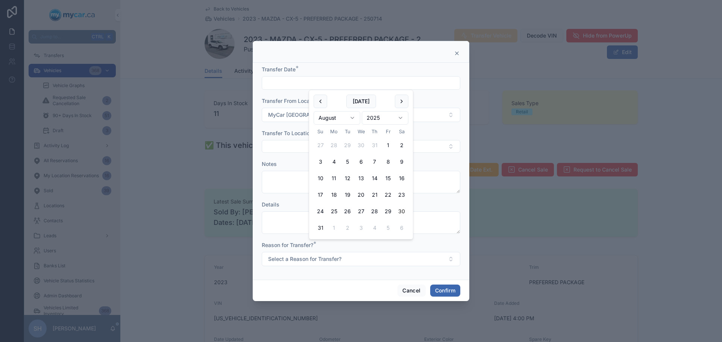
click at [300, 83] on input "text" at bounding box center [361, 83] width 198 height 11
click at [360, 101] on button "[DATE]" at bounding box center [361, 102] width 30 height 14
type input "*********"
click at [279, 146] on button "Select Button" at bounding box center [361, 146] width 198 height 13
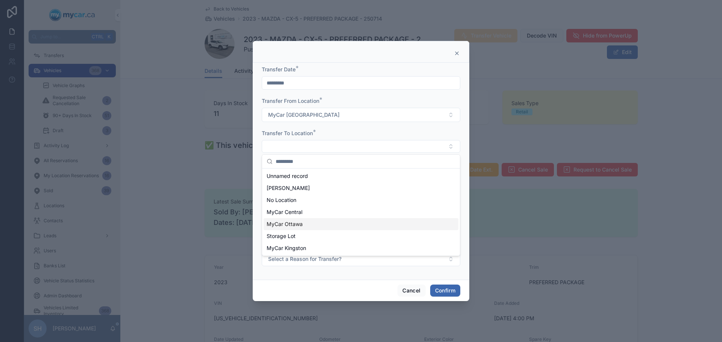
click at [299, 224] on span "MyCar Ottawa" at bounding box center [284, 225] width 36 height 8
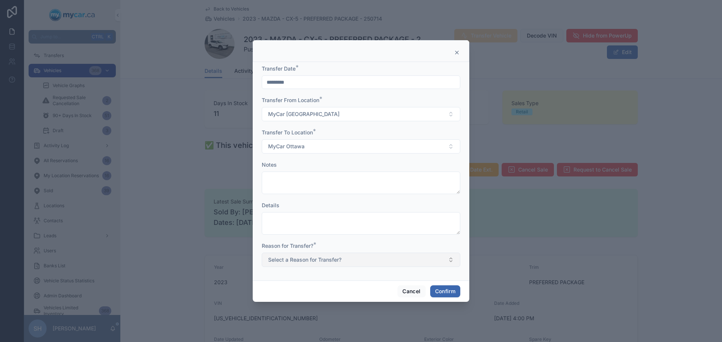
click at [334, 261] on span "Select a Reason for Transfer?" at bounding box center [304, 260] width 73 height 8
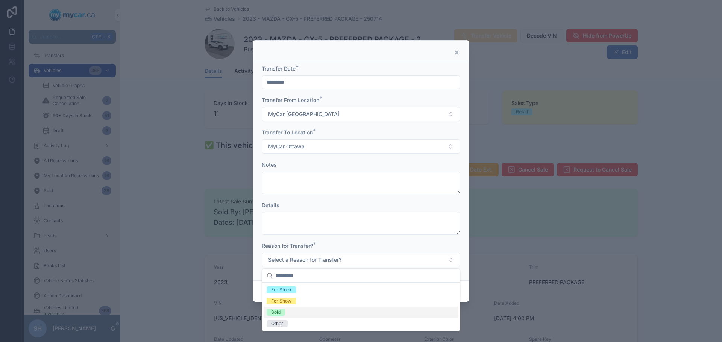
click at [280, 311] on div "Sold" at bounding box center [275, 312] width 9 height 7
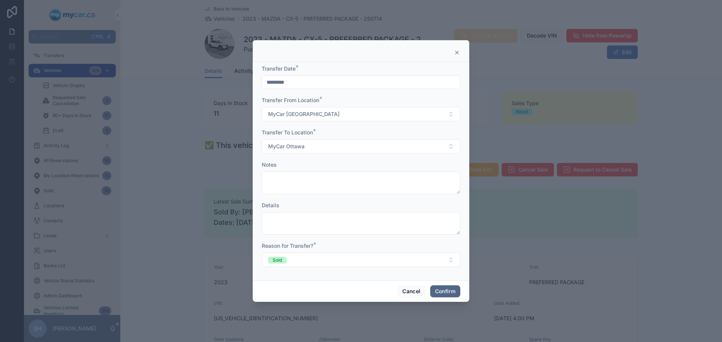
click at [447, 290] on button "Confirm" at bounding box center [445, 292] width 30 height 12
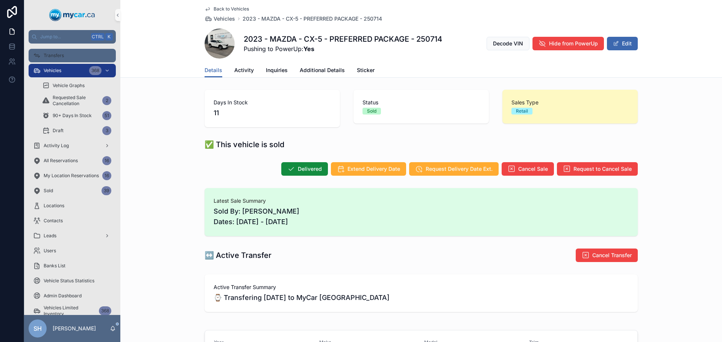
click at [72, 58] on div "Transfers" at bounding box center [72, 56] width 78 height 12
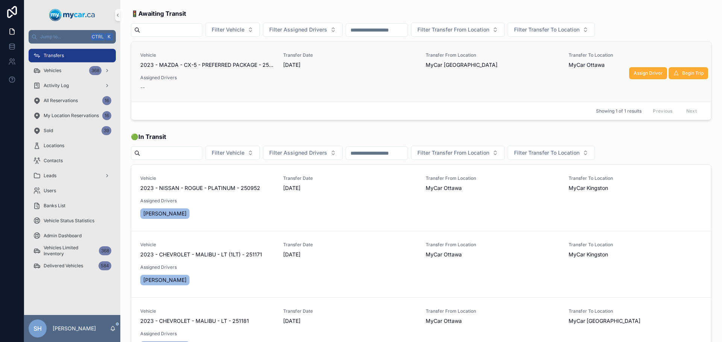
click at [254, 63] on span "2023 - MAZDA - CX-5 - PREFERRED PACKAGE - 250714" at bounding box center [207, 65] width 134 height 8
click at [637, 72] on span "Assign Driver" at bounding box center [647, 73] width 29 height 6
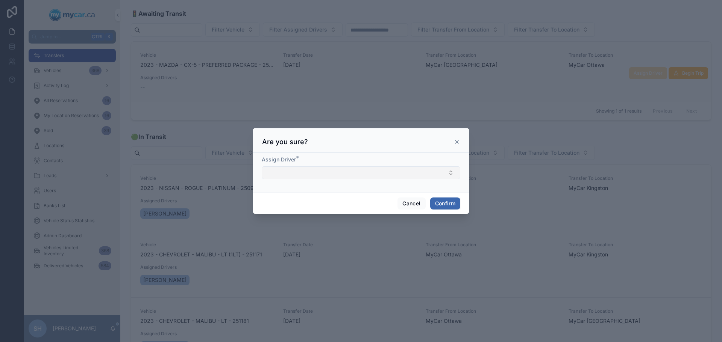
click at [307, 177] on button "Select Button" at bounding box center [361, 173] width 198 height 13
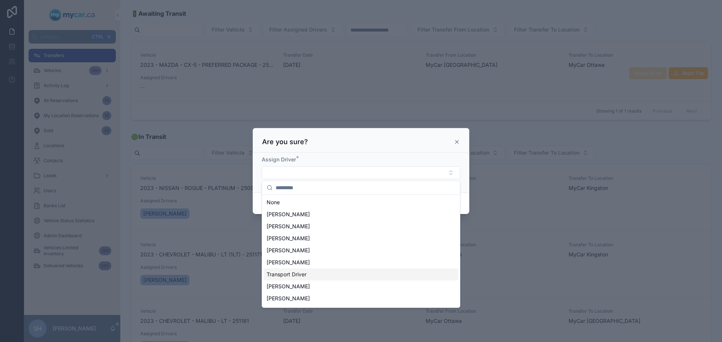
click at [295, 274] on span "Transport Driver" at bounding box center [286, 275] width 40 height 8
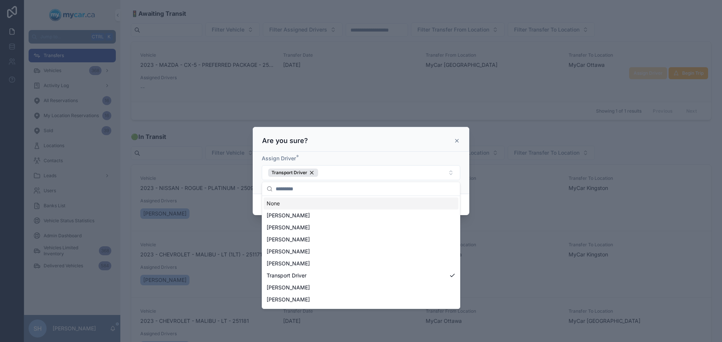
click at [498, 160] on div at bounding box center [361, 171] width 722 height 342
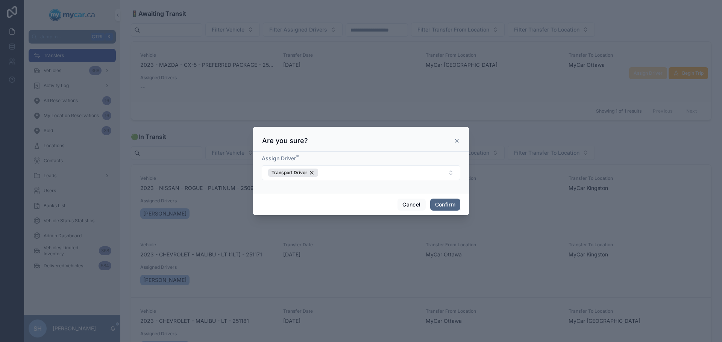
click at [445, 204] on button "Confirm" at bounding box center [445, 205] width 30 height 12
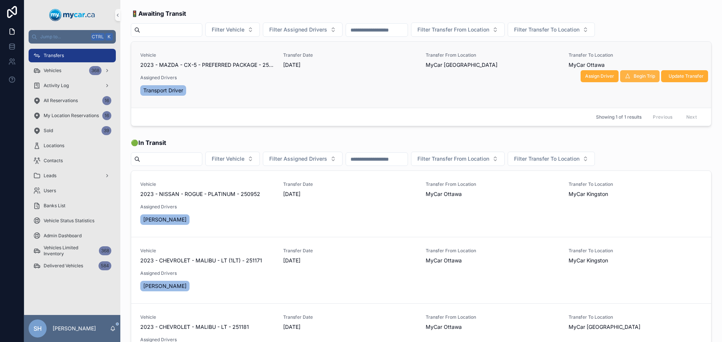
click at [636, 77] on span "Begin Trip" at bounding box center [643, 76] width 21 height 6
click at [635, 77] on span "Begin Trip" at bounding box center [643, 76] width 21 height 6
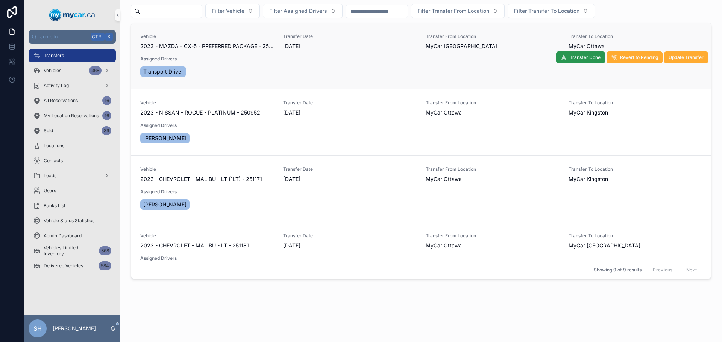
click at [569, 56] on span "Transfer Done" at bounding box center [584, 58] width 31 height 6
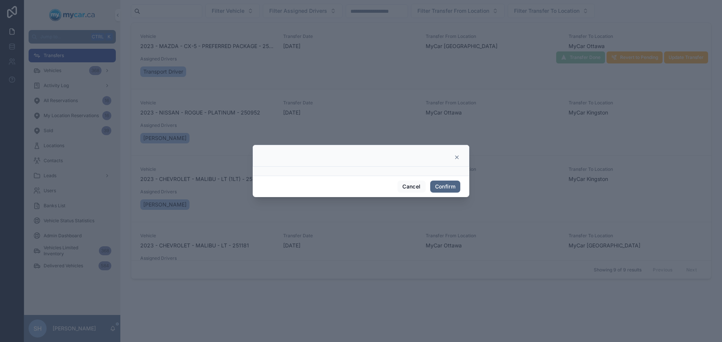
click at [448, 190] on button "Confirm" at bounding box center [445, 187] width 30 height 12
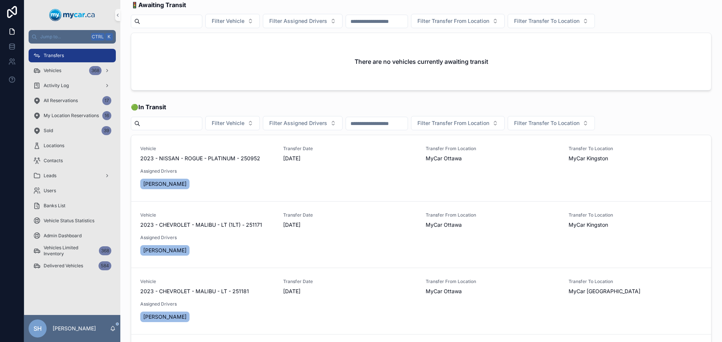
scroll to position [8, 0]
